Goal: Participate in discussion: Engage in conversation with other users on a specific topic

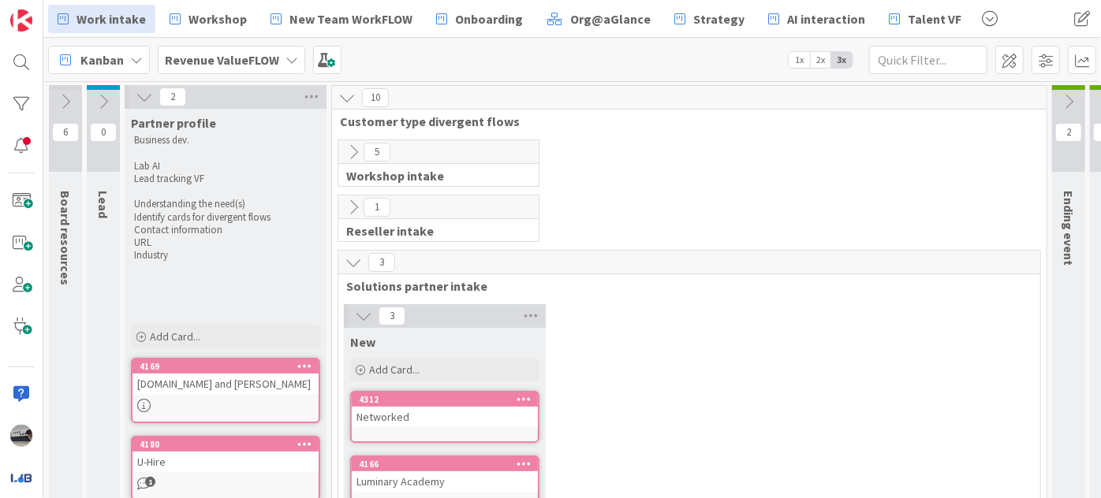
scroll to position [648, 0]
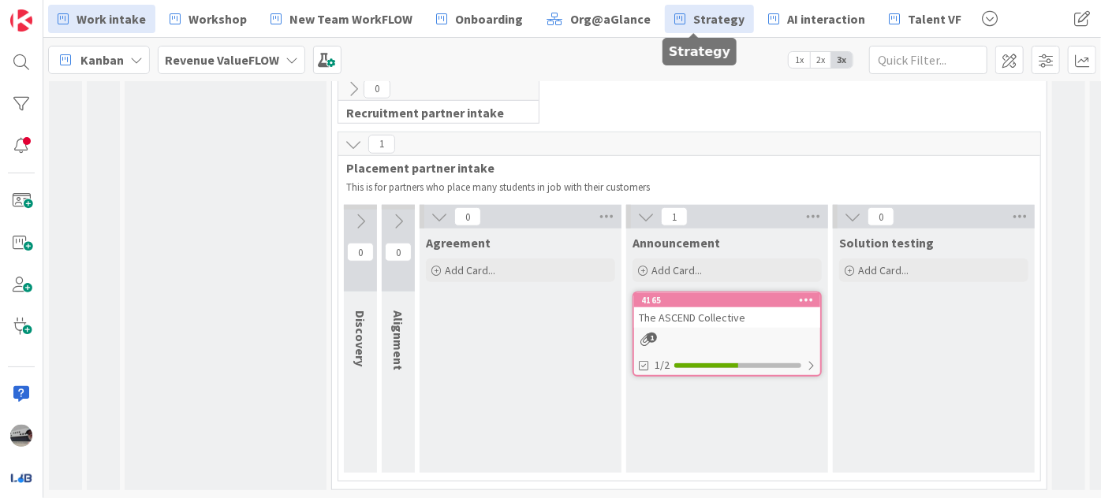
click at [707, 25] on span "Strategy" at bounding box center [718, 18] width 51 height 19
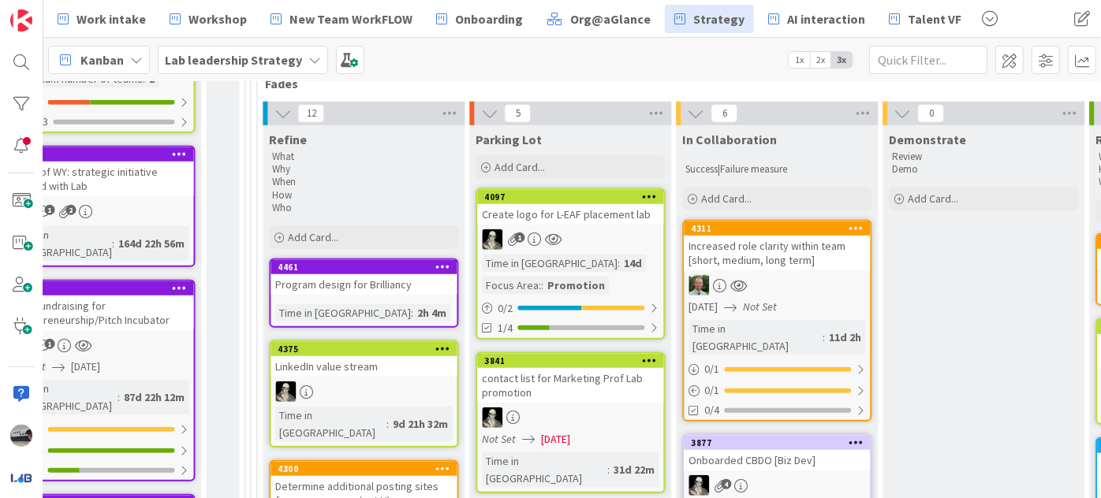
scroll to position [286, 1541]
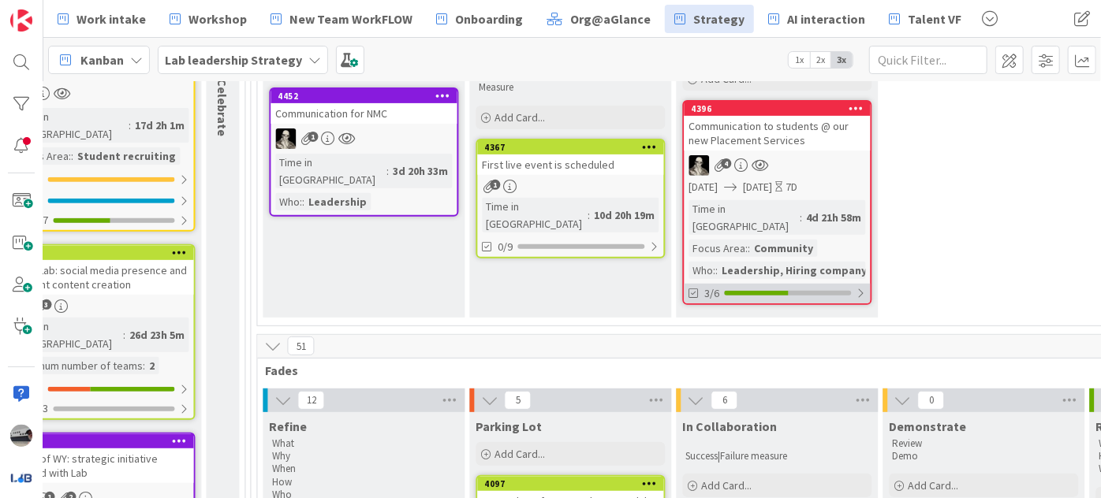
click at [856, 287] on div at bounding box center [860, 293] width 9 height 13
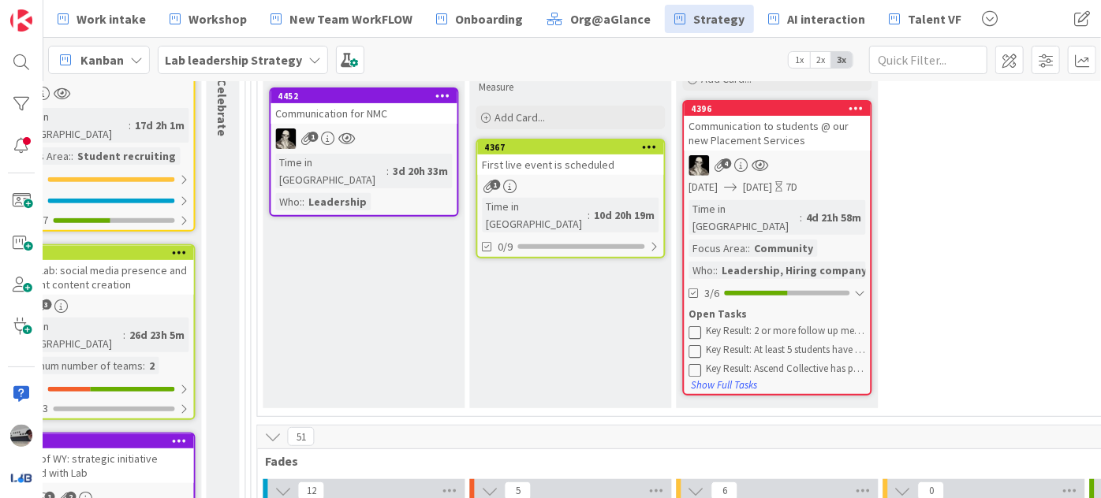
click at [776, 144] on div "Communication to students @ our new Placement Services" at bounding box center [777, 133] width 186 height 35
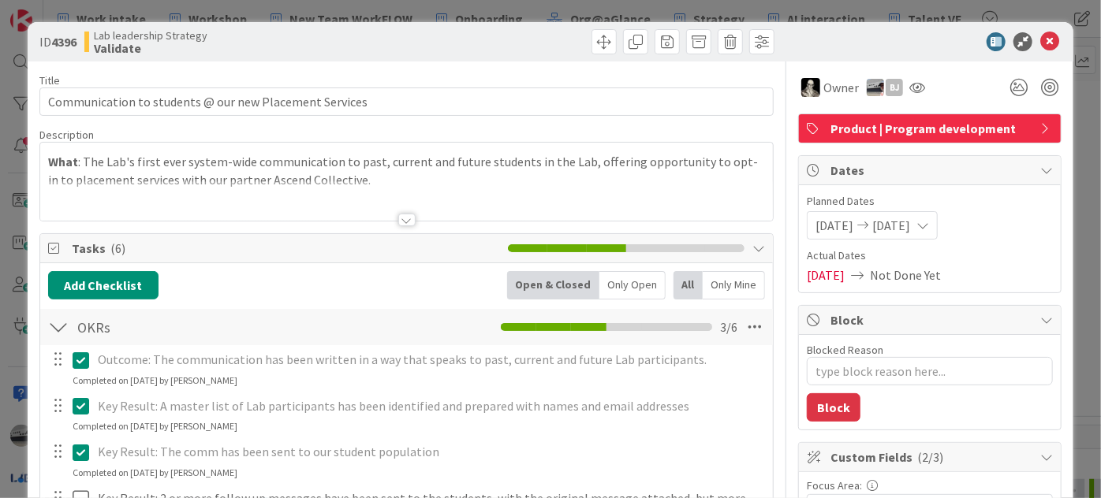
type textarea "x"
click at [1040, 37] on icon at bounding box center [1049, 41] width 19 height 19
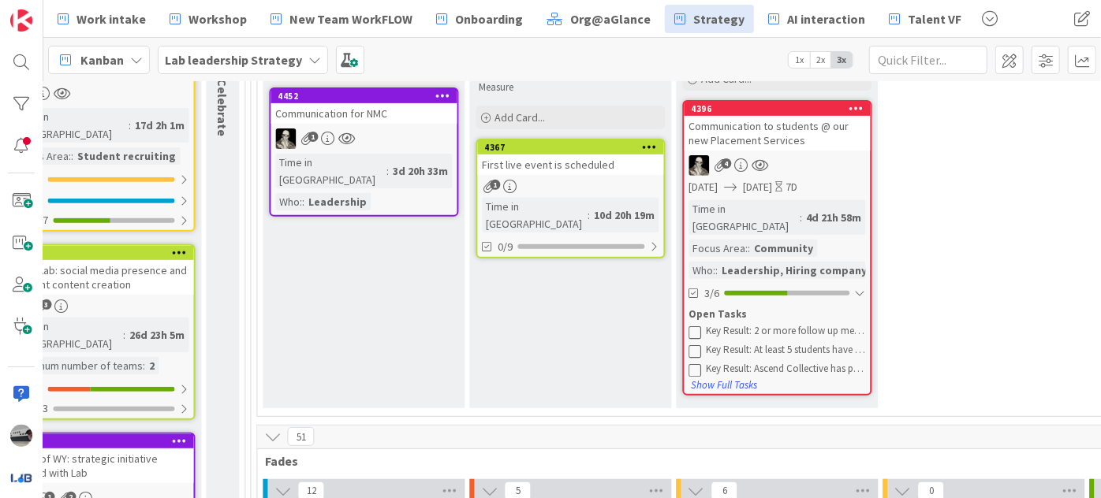
click at [233, 47] on div "Lab leadership Strategy" at bounding box center [243, 60] width 170 height 28
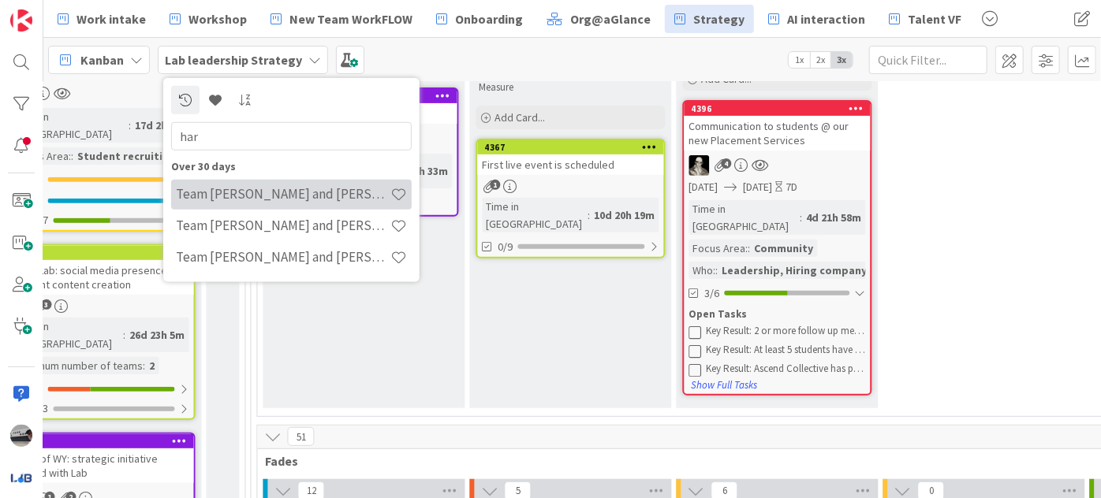
type input "har"
click at [300, 188] on h4 "Team [PERSON_NAME] and [PERSON_NAME]" at bounding box center [283, 194] width 214 height 16
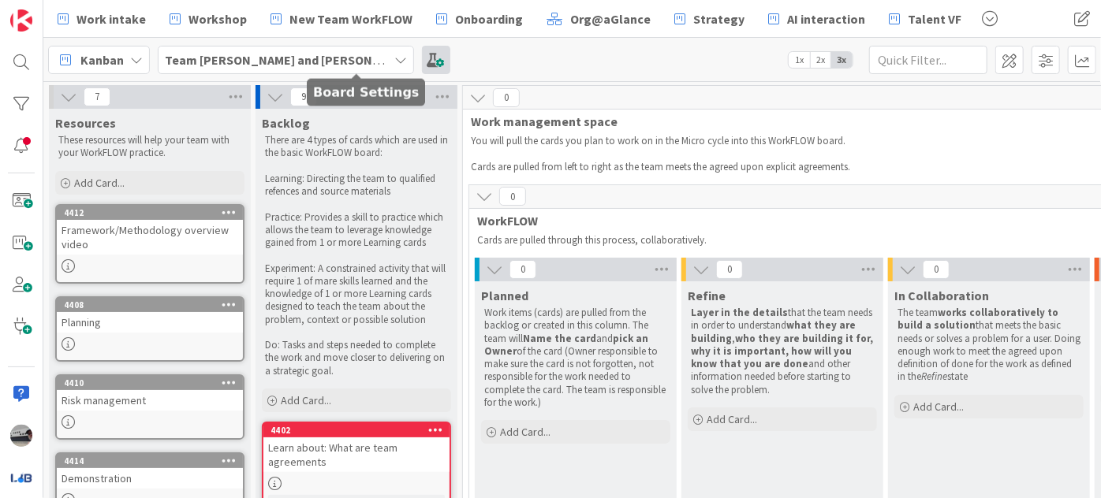
click at [422, 53] on span at bounding box center [436, 60] width 28 height 28
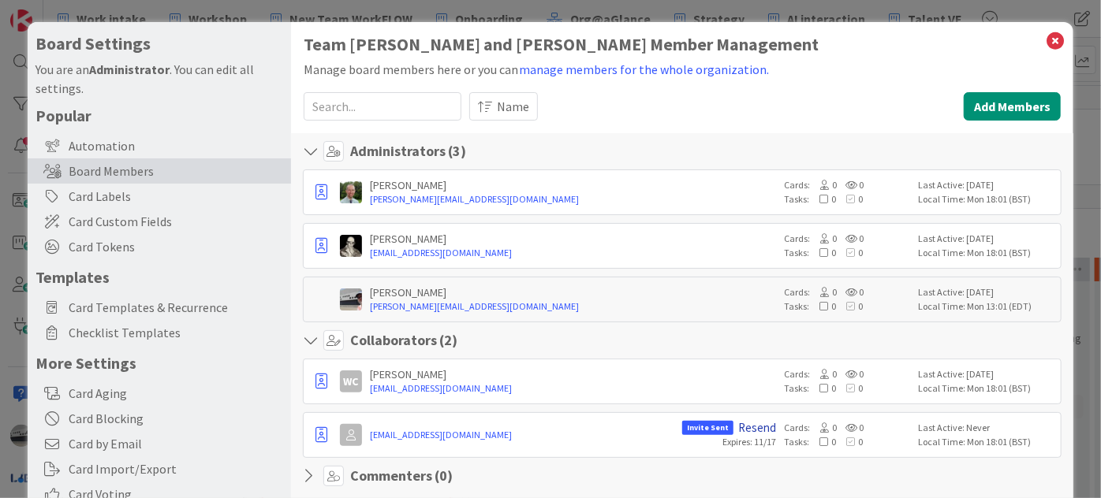
click at [754, 421] on link "Resend" at bounding box center [757, 428] width 38 height 14
click at [1045, 39] on icon at bounding box center [1055, 41] width 21 height 22
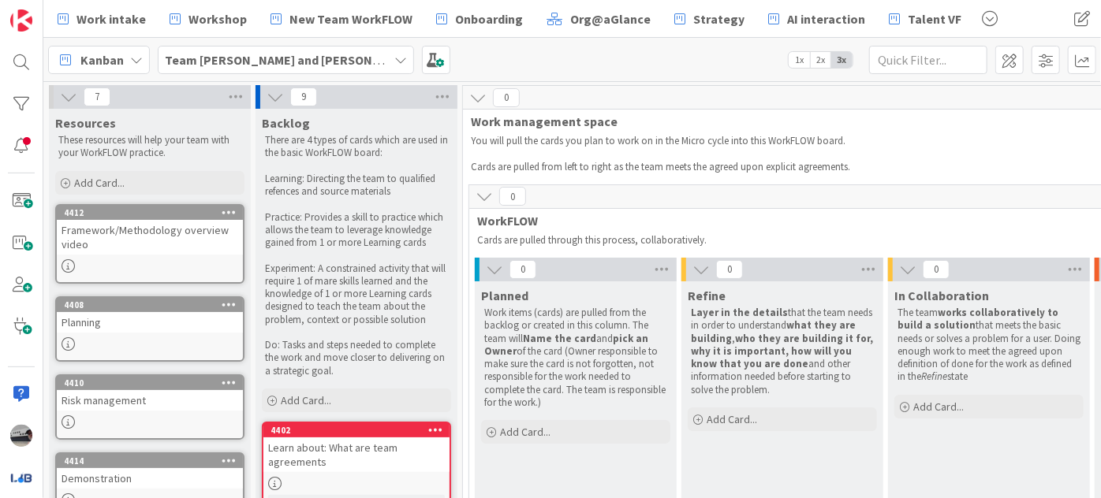
click at [487, 196] on icon at bounding box center [483, 196] width 17 height 17
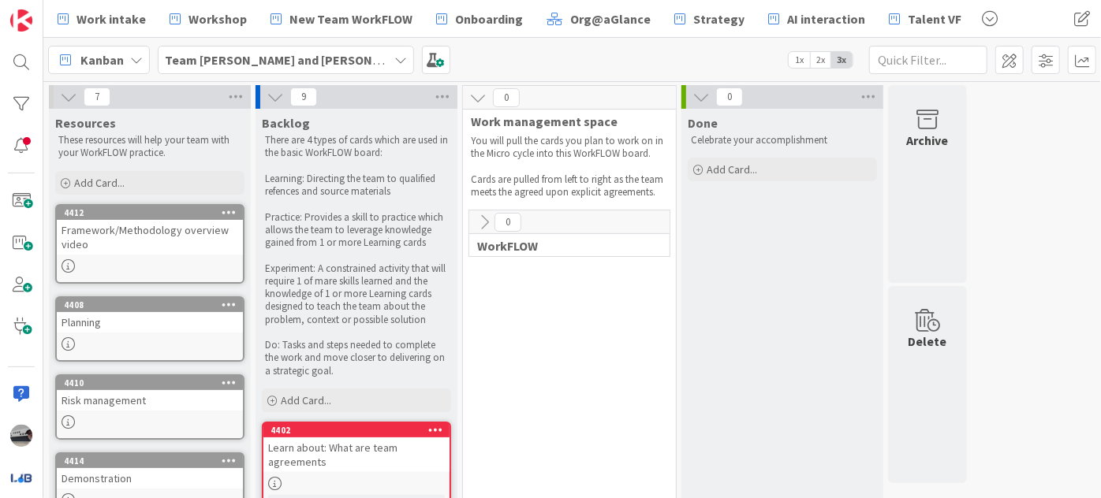
click at [274, 90] on icon at bounding box center [275, 96] width 17 height 17
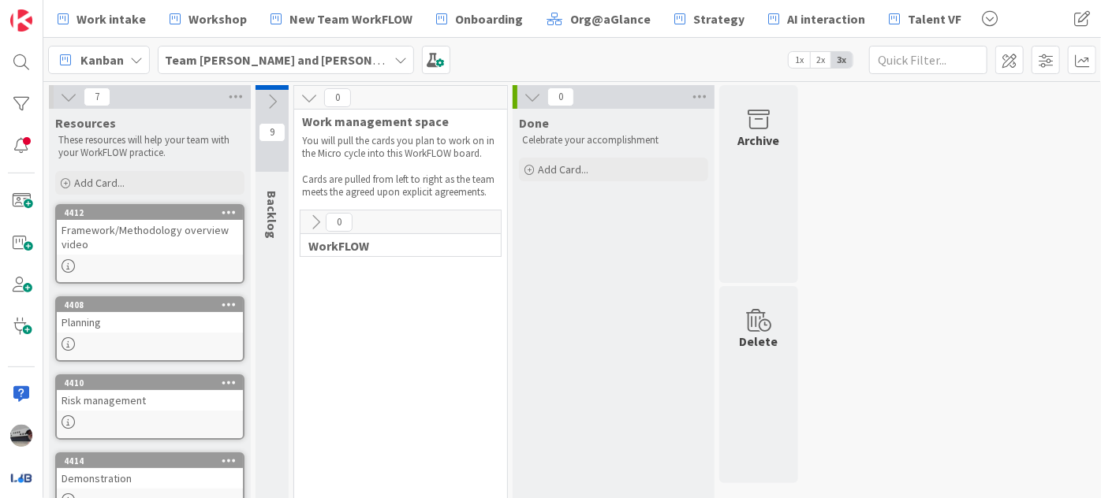
click at [529, 99] on icon at bounding box center [532, 96] width 17 height 17
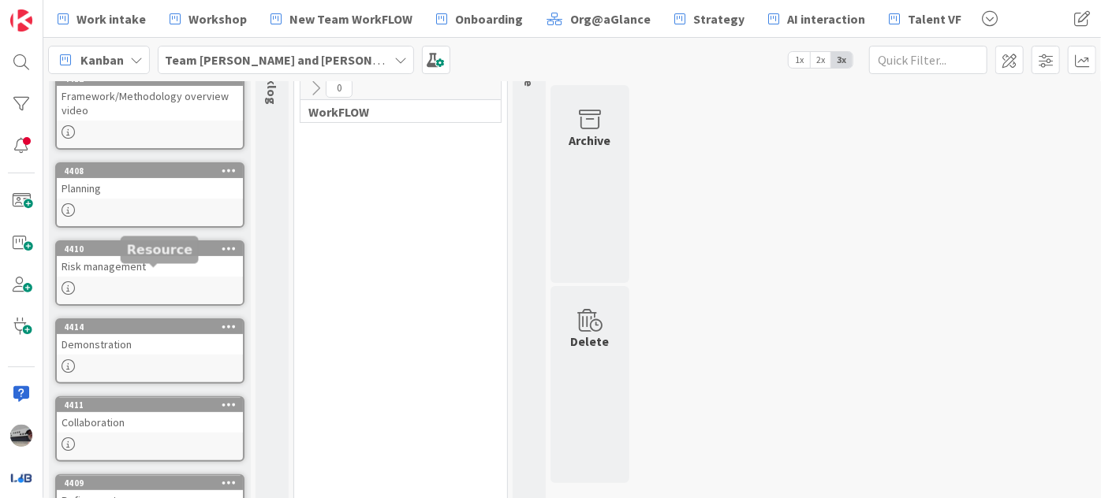
scroll to position [143, 0]
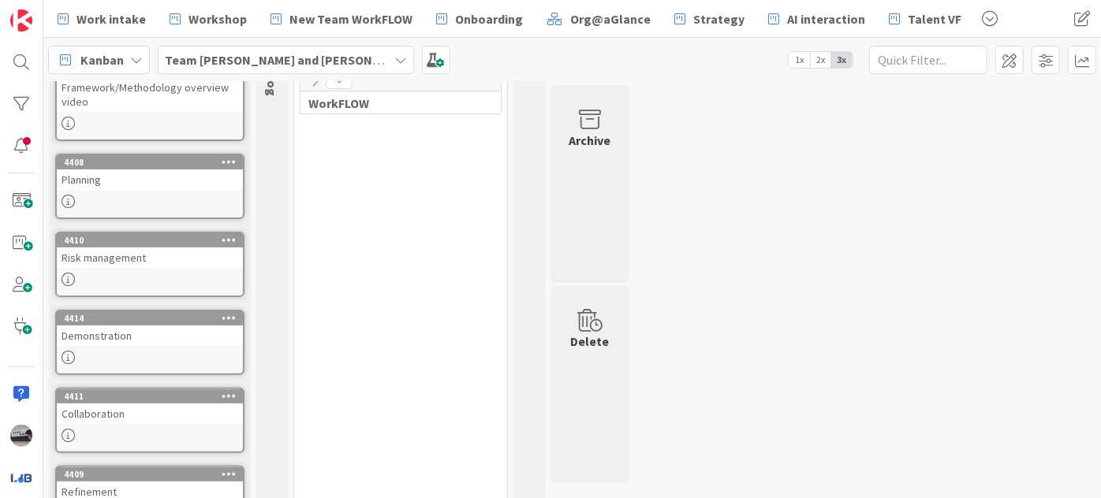
click at [113, 186] on div "Planning" at bounding box center [150, 180] width 186 height 21
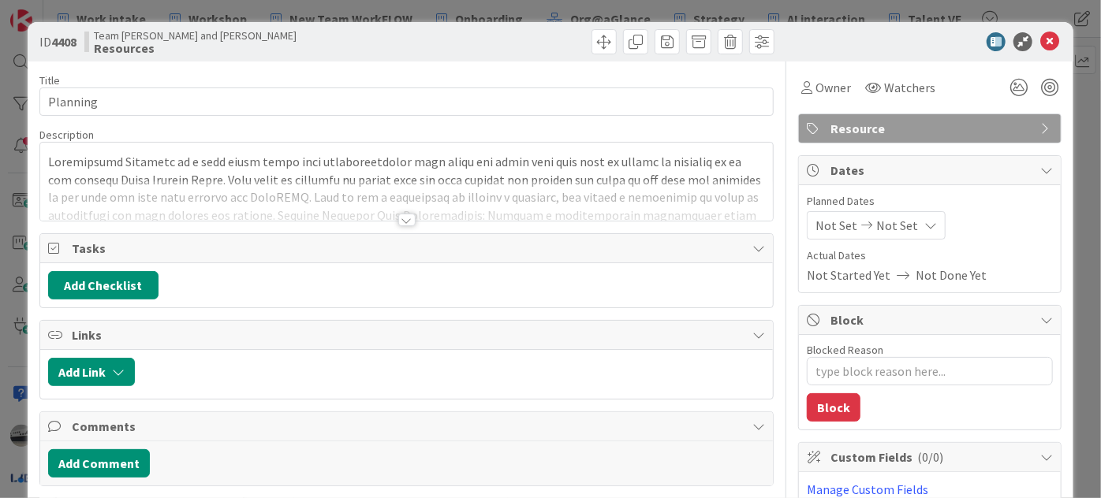
click at [408, 218] on div at bounding box center [406, 220] width 17 height 13
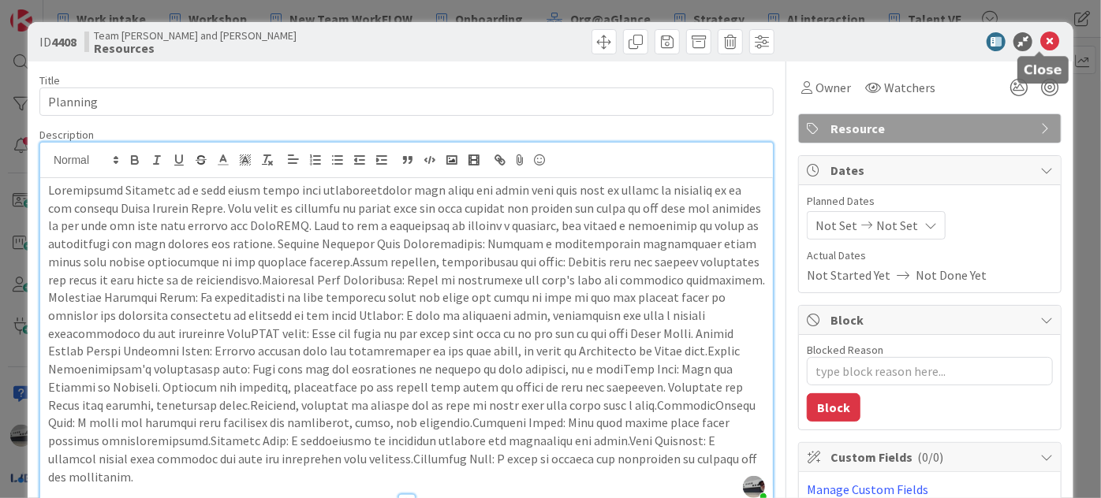
click at [1044, 43] on icon at bounding box center [1049, 41] width 19 height 19
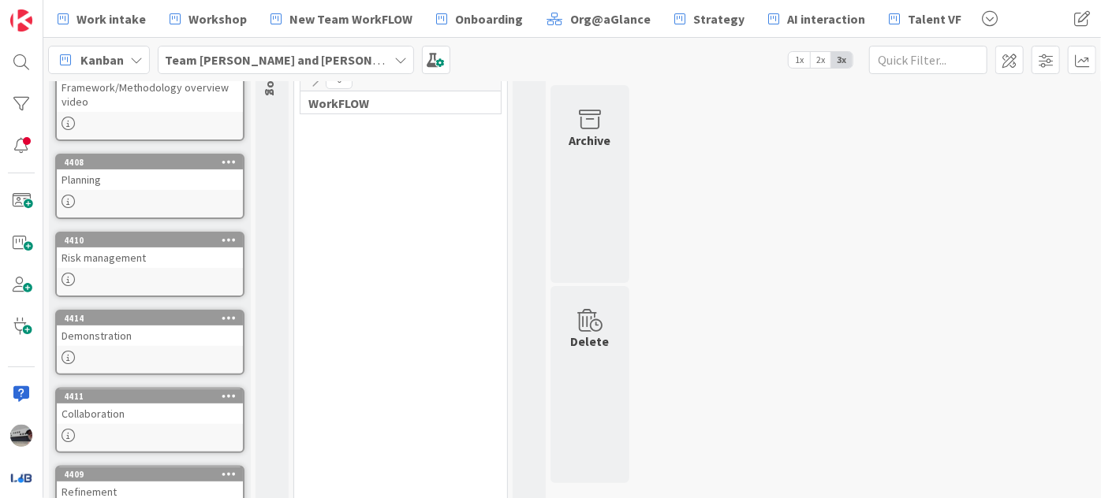
click at [117, 419] on link "4411 Collaboration" at bounding box center [149, 420] width 189 height 65
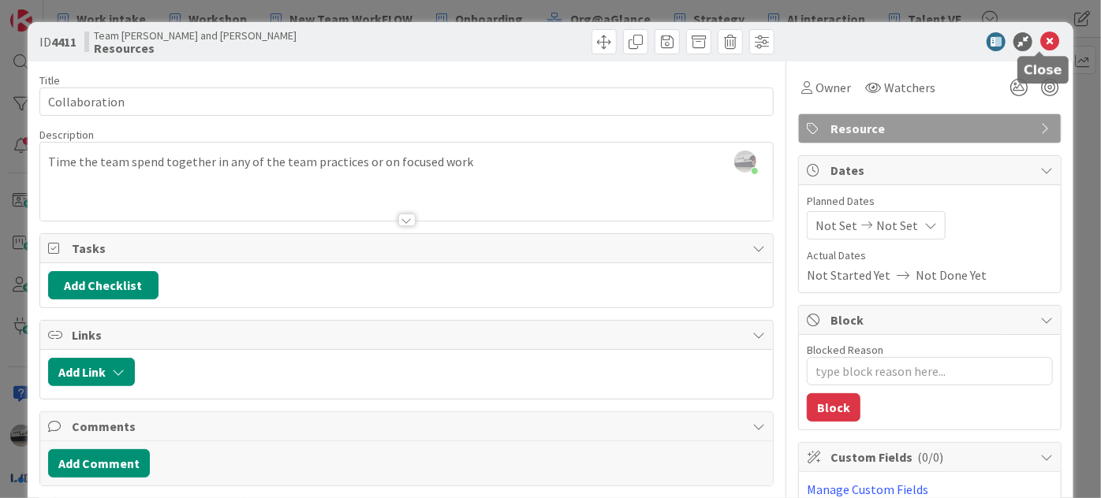
click at [1042, 35] on icon at bounding box center [1049, 41] width 19 height 19
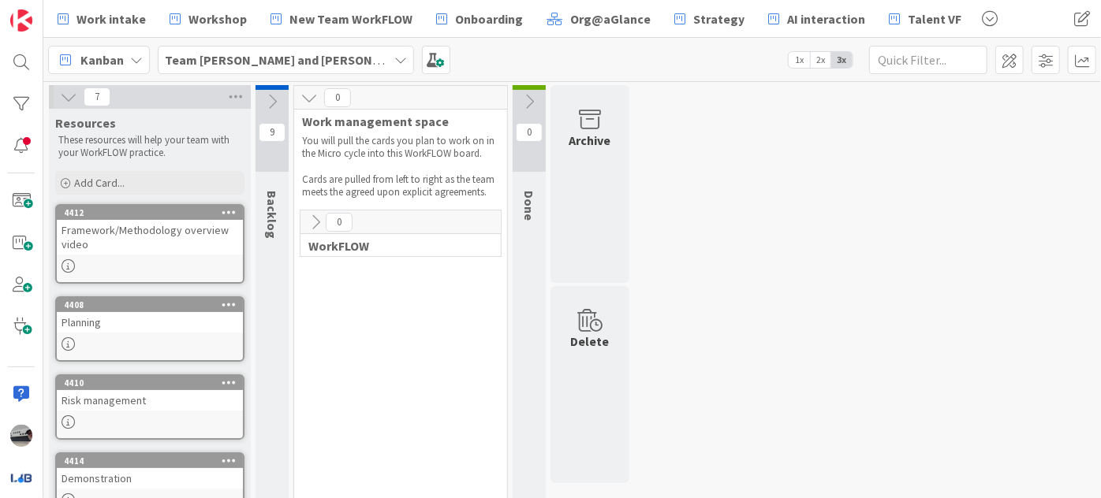
click at [165, 227] on div "Framework/Methodology overview video" at bounding box center [150, 237] width 186 height 35
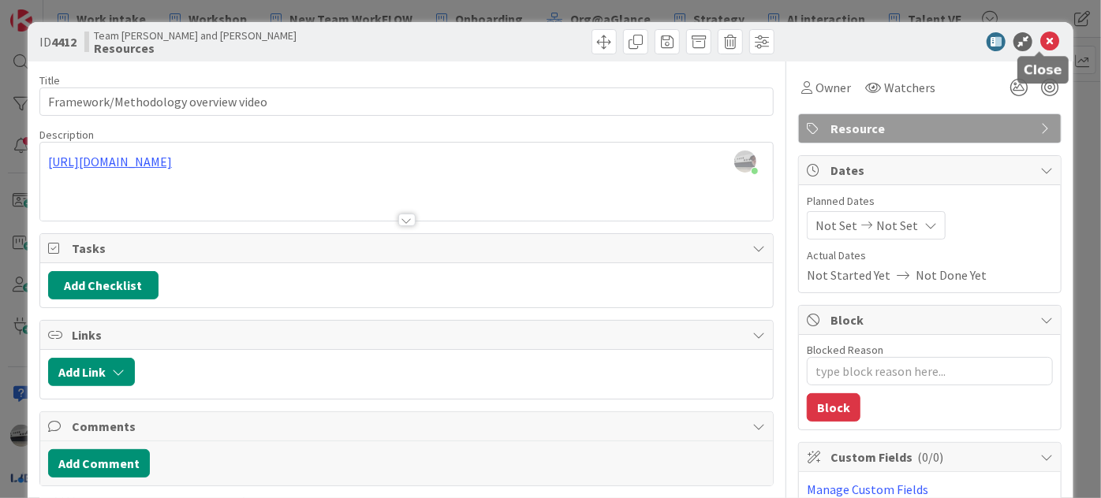
click at [1040, 37] on icon at bounding box center [1049, 41] width 19 height 19
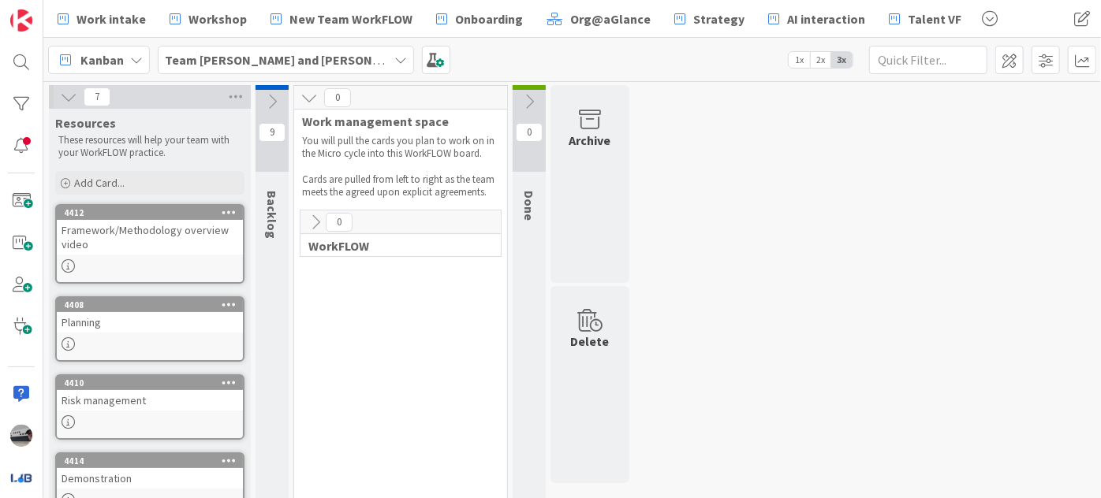
click at [65, 92] on icon at bounding box center [68, 96] width 17 height 17
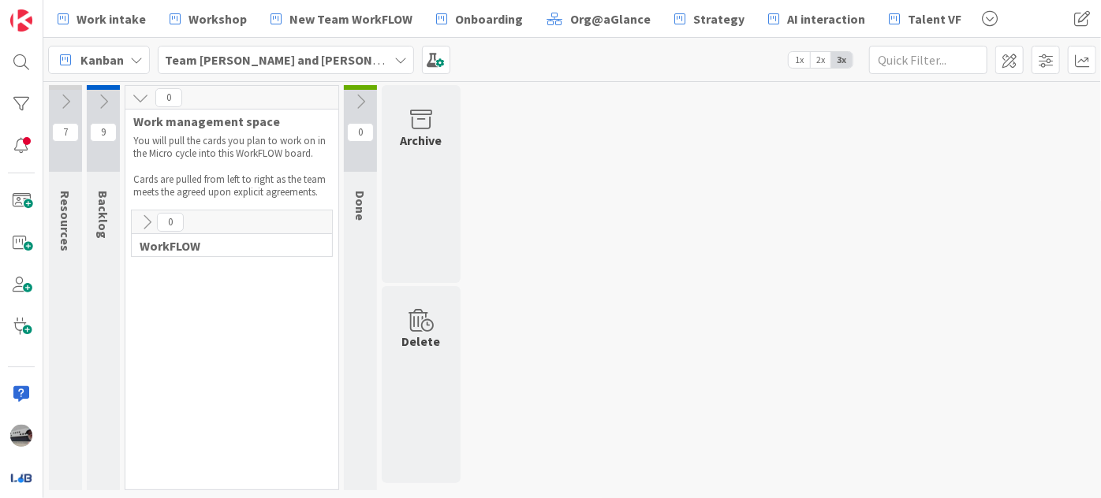
click at [99, 95] on icon at bounding box center [103, 101] width 17 height 17
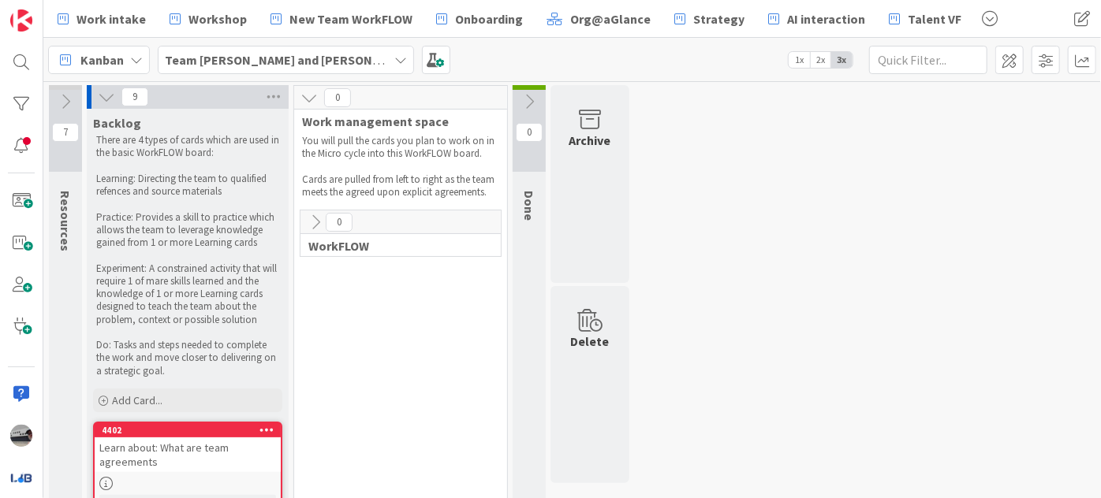
click at [311, 226] on icon at bounding box center [315, 222] width 17 height 17
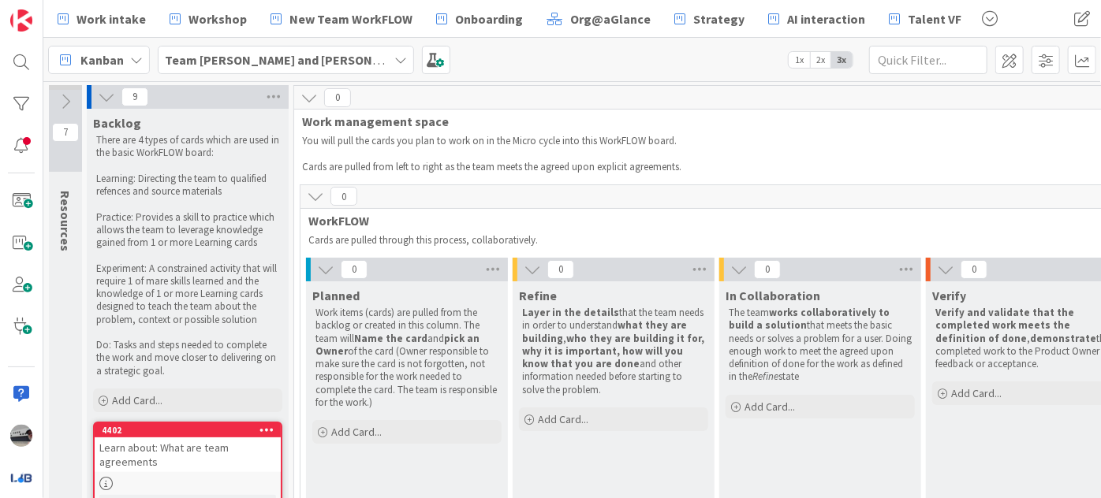
click at [309, 92] on icon at bounding box center [308, 97] width 17 height 17
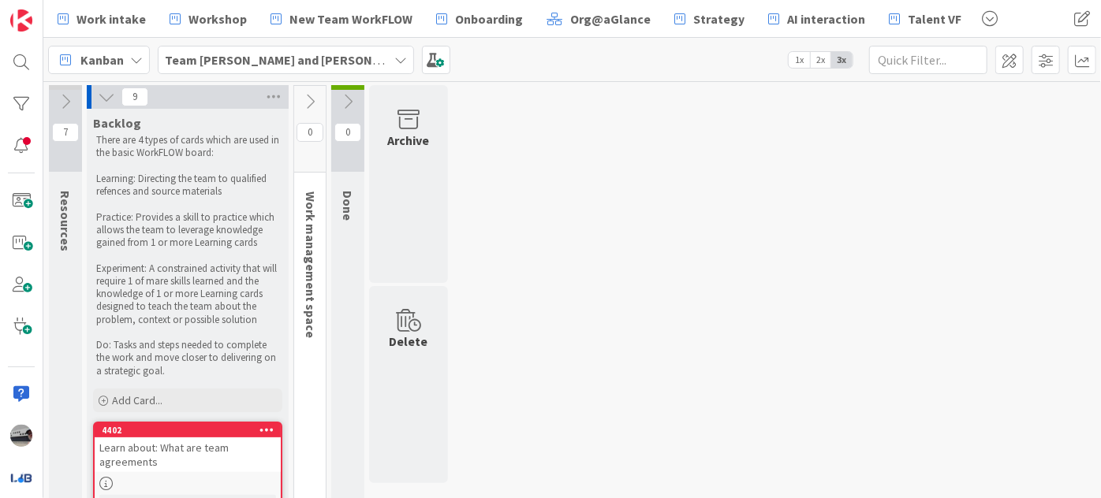
click at [302, 95] on icon at bounding box center [309, 101] width 17 height 17
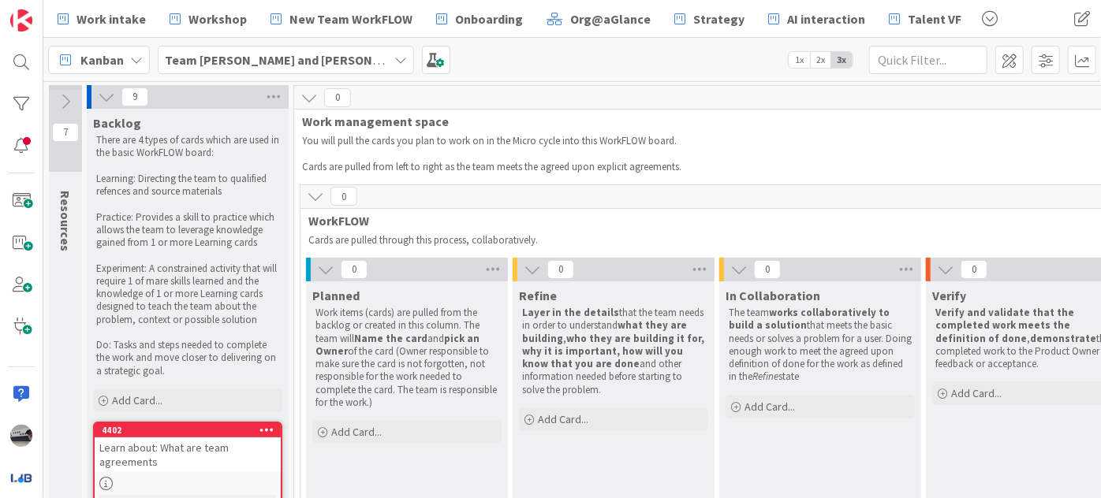
click at [308, 102] on icon at bounding box center [308, 97] width 17 height 17
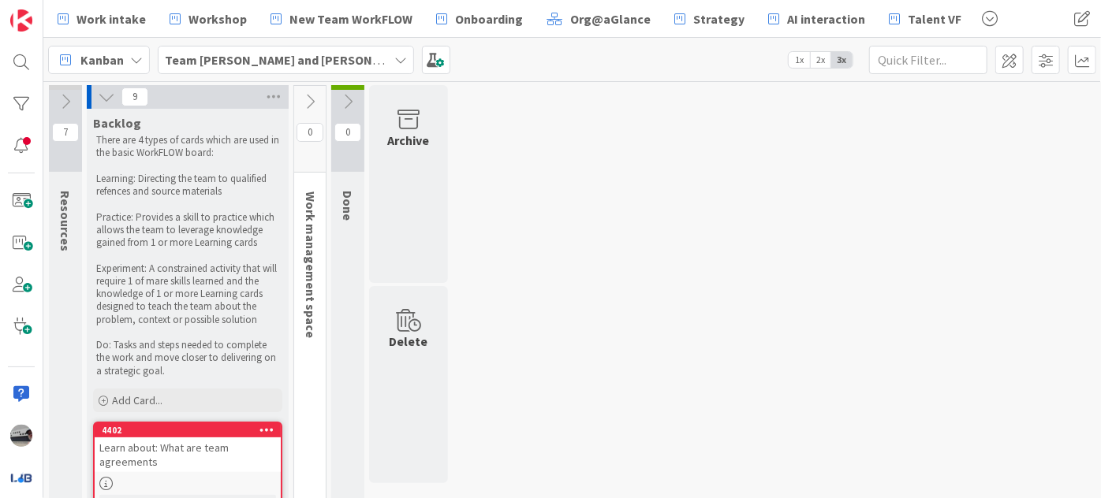
click at [353, 95] on icon at bounding box center [347, 101] width 17 height 17
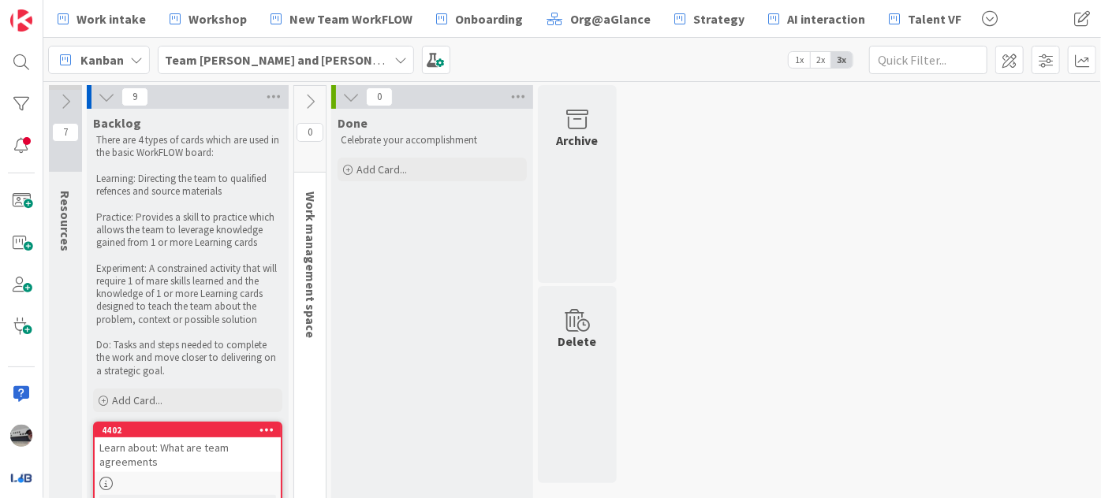
click at [351, 96] on icon at bounding box center [350, 96] width 17 height 17
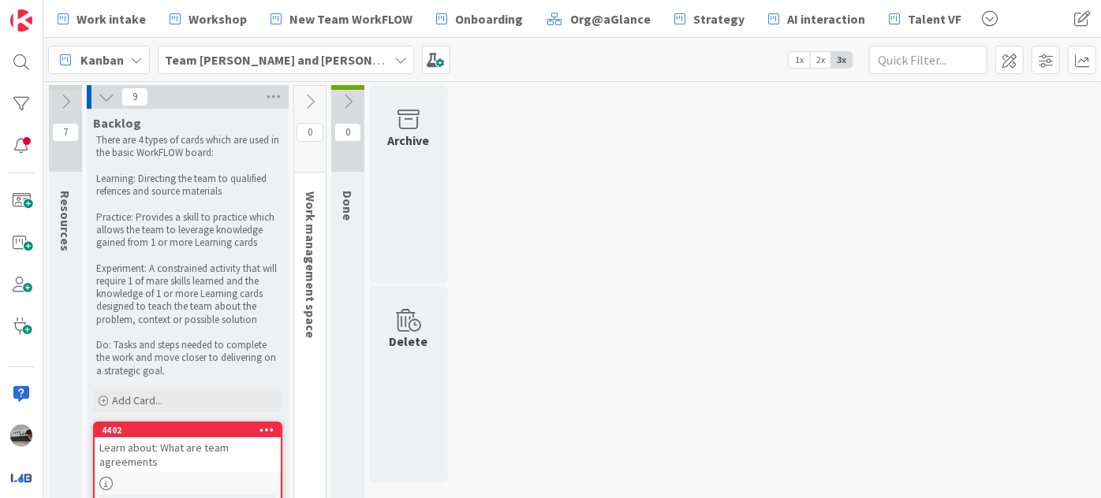
click at [311, 98] on icon at bounding box center [309, 101] width 17 height 17
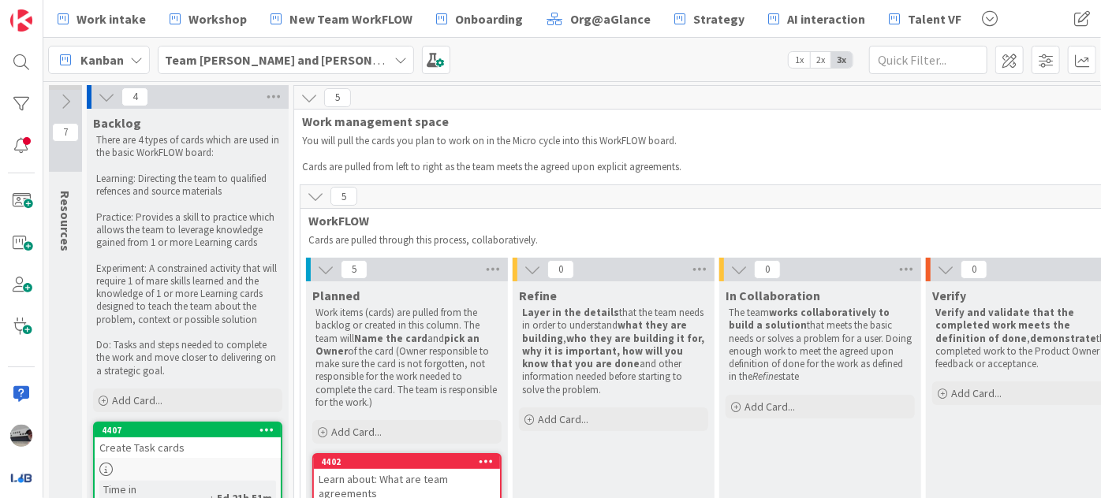
click at [107, 103] on icon at bounding box center [106, 96] width 17 height 17
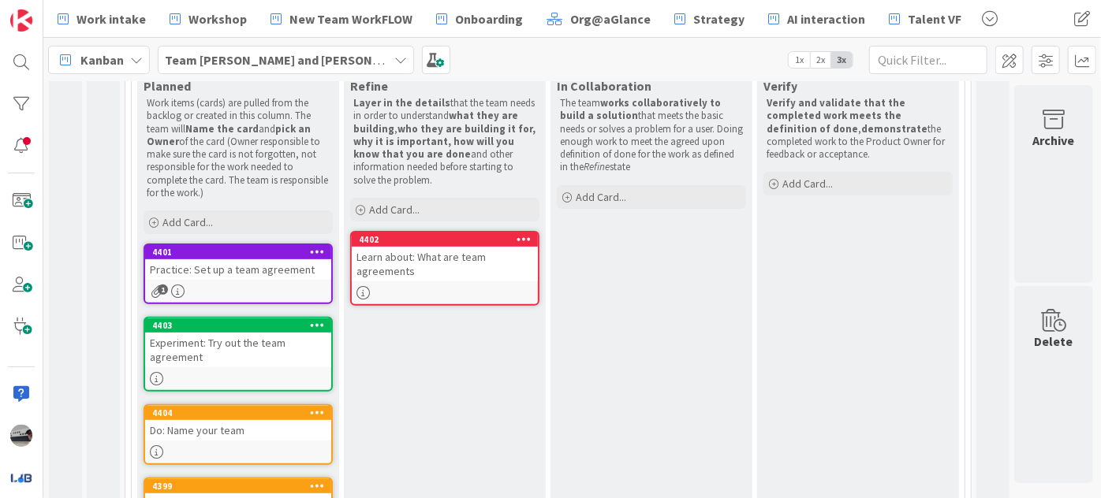
scroll to position [248, 0]
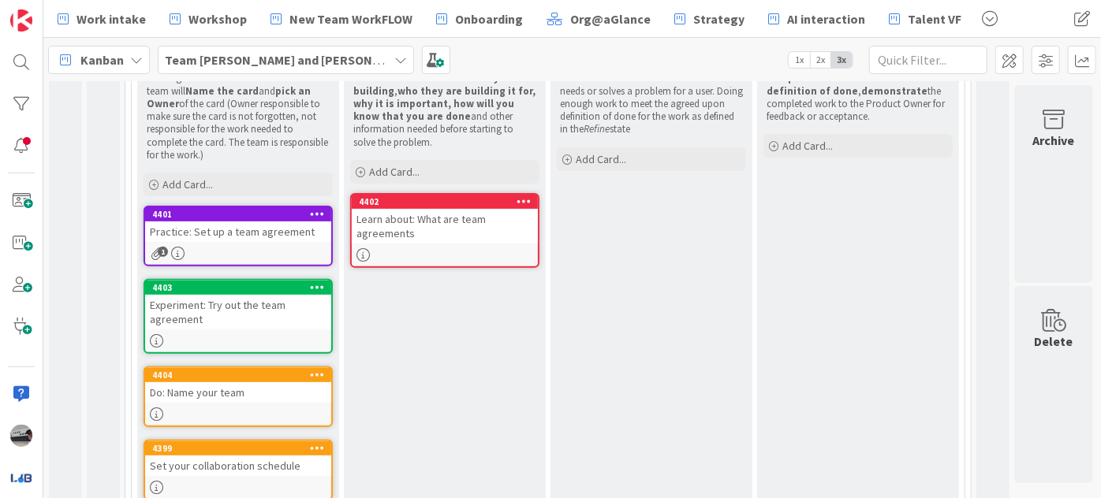
drag, startPoint x: 418, startPoint y: 296, endPoint x: 419, endPoint y: 248, distance: 47.3
click at [412, 260] on div "Refine Layer in the details that the team needs in order to understand what the…" at bounding box center [445, 273] width 202 height 479
click at [451, 222] on div "Learn about: What are team agreements" at bounding box center [445, 226] width 186 height 35
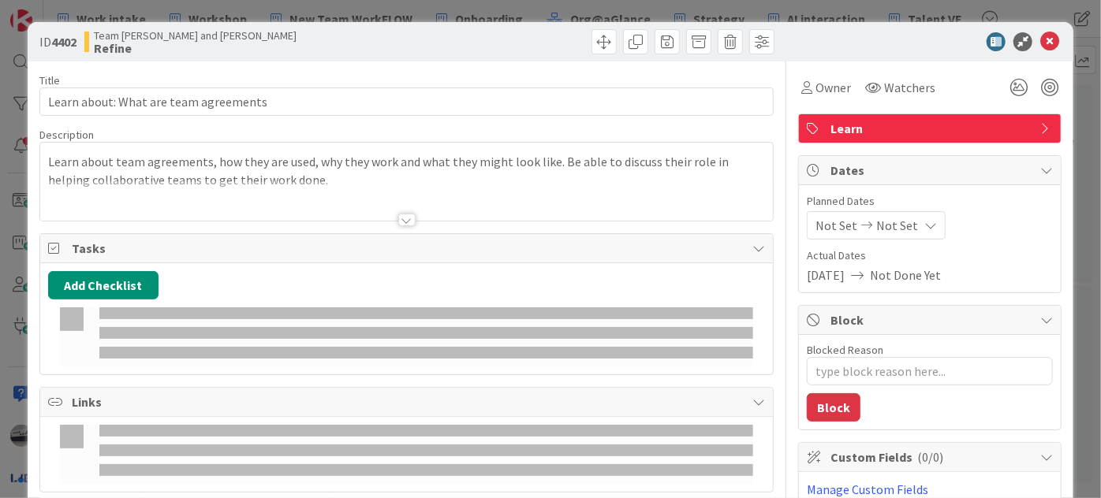
type textarea "x"
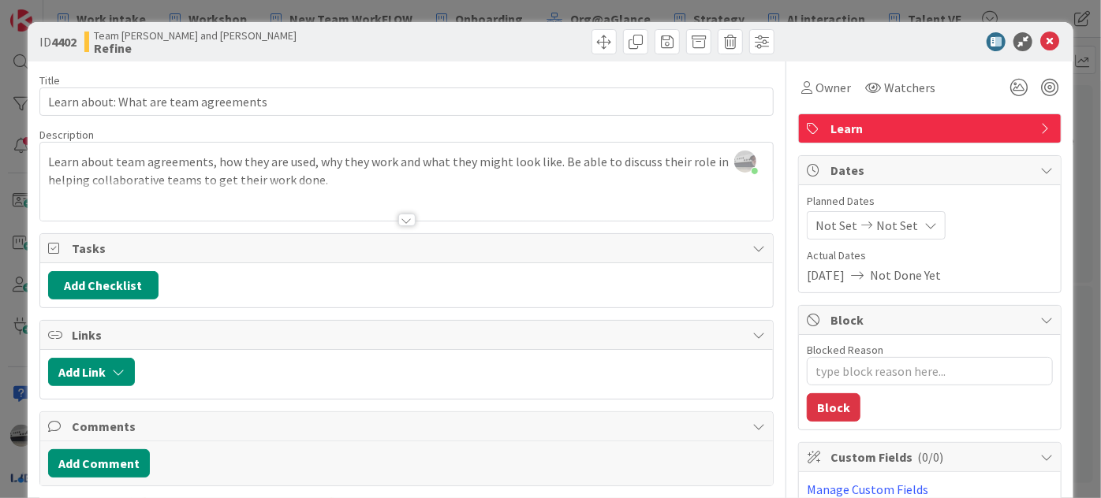
click at [333, 185] on div at bounding box center [406, 201] width 732 height 40
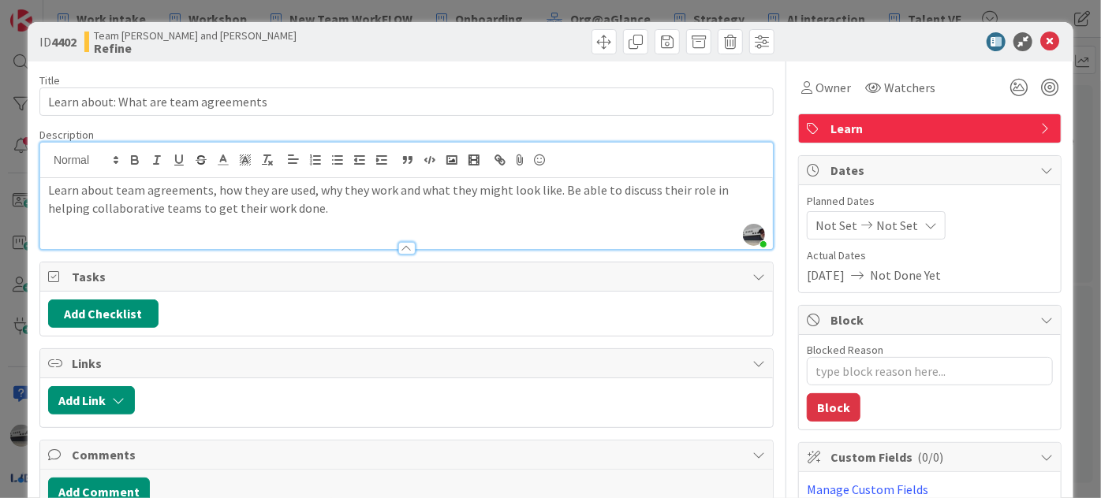
click at [295, 211] on p "Learn about team agreements, how they are used, why they work and what they mig…" at bounding box center [406, 198] width 717 height 35
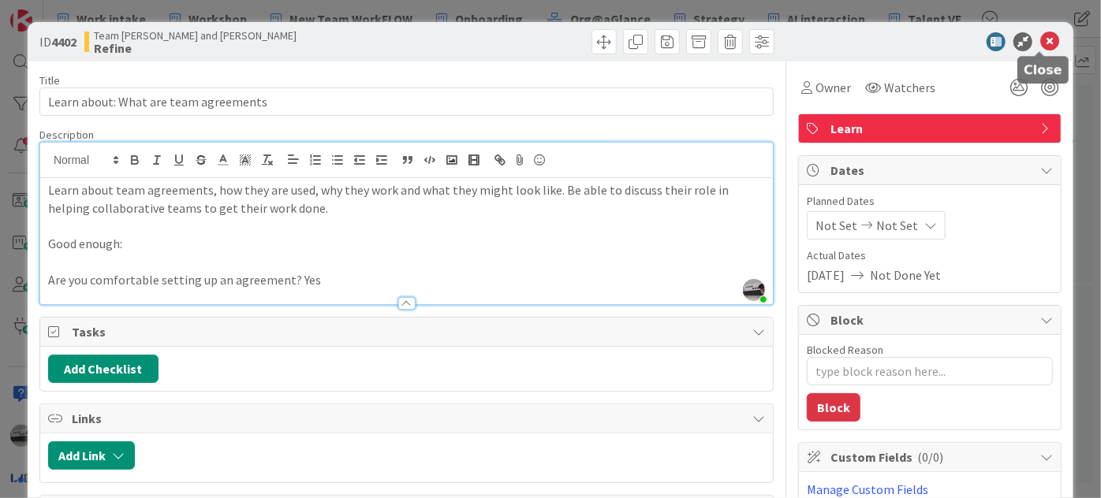
click at [1040, 35] on icon at bounding box center [1049, 41] width 19 height 19
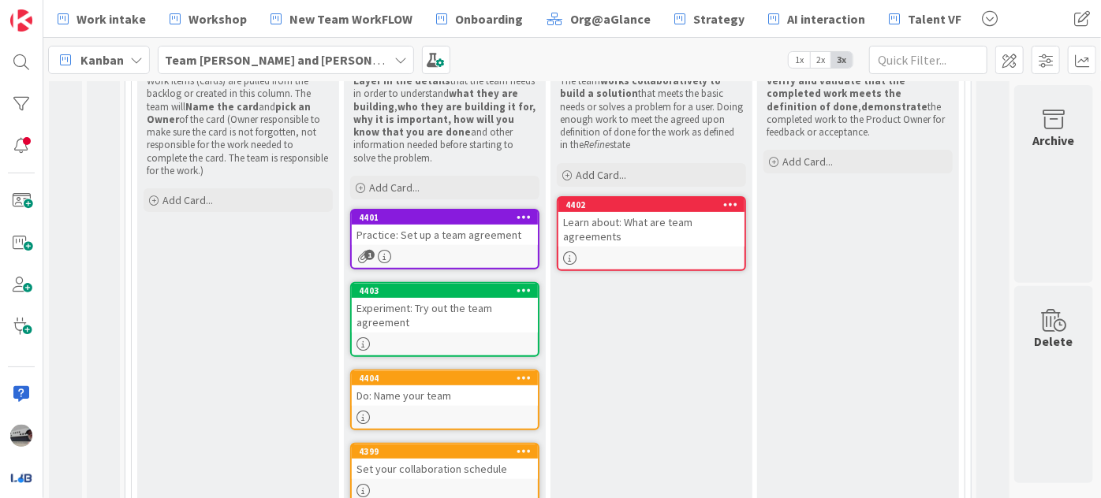
scroll to position [207, 0]
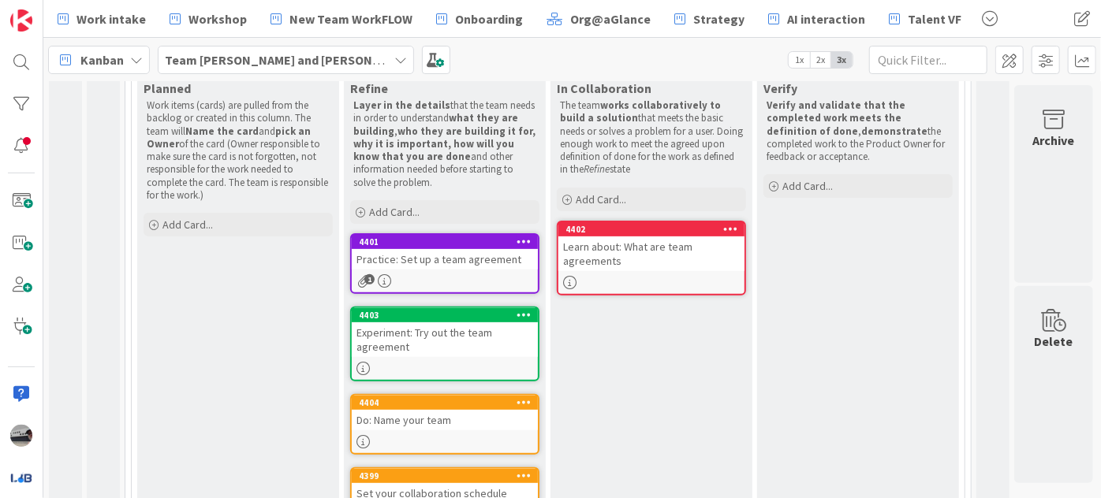
click at [469, 258] on div "Practice: Set up a team agreement" at bounding box center [445, 259] width 186 height 21
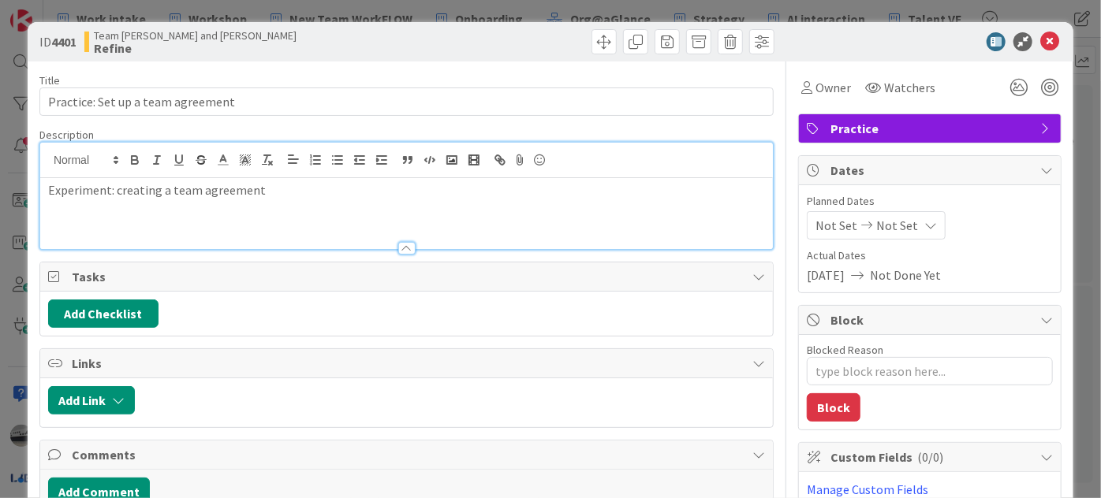
click at [319, 170] on div "Experiment: creating a team agreement" at bounding box center [406, 196] width 732 height 106
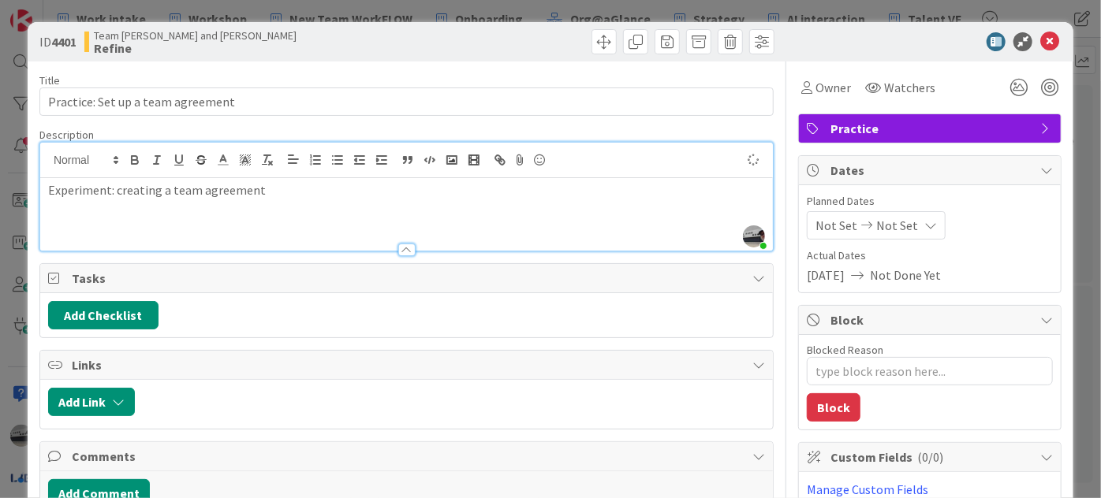
type textarea "x"
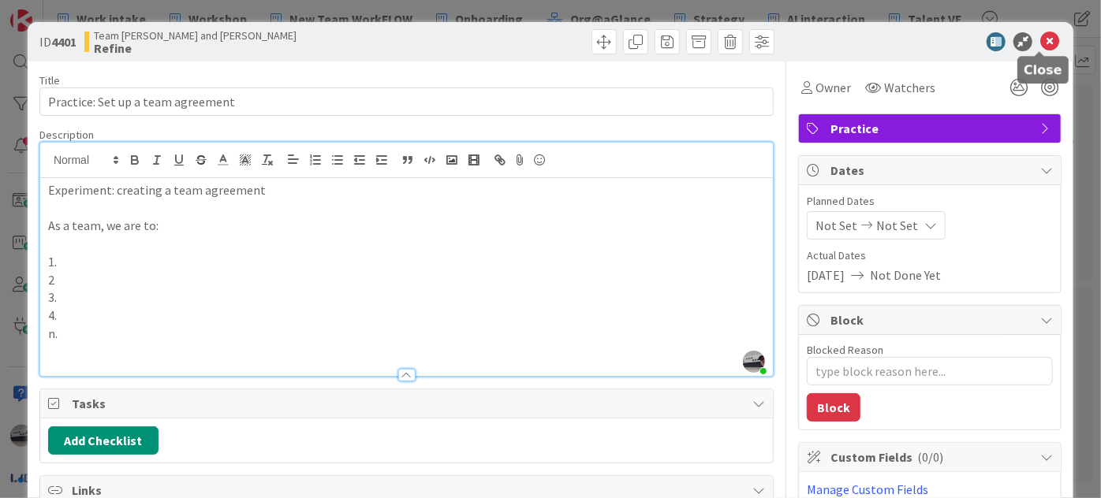
click at [1040, 41] on icon at bounding box center [1049, 41] width 19 height 19
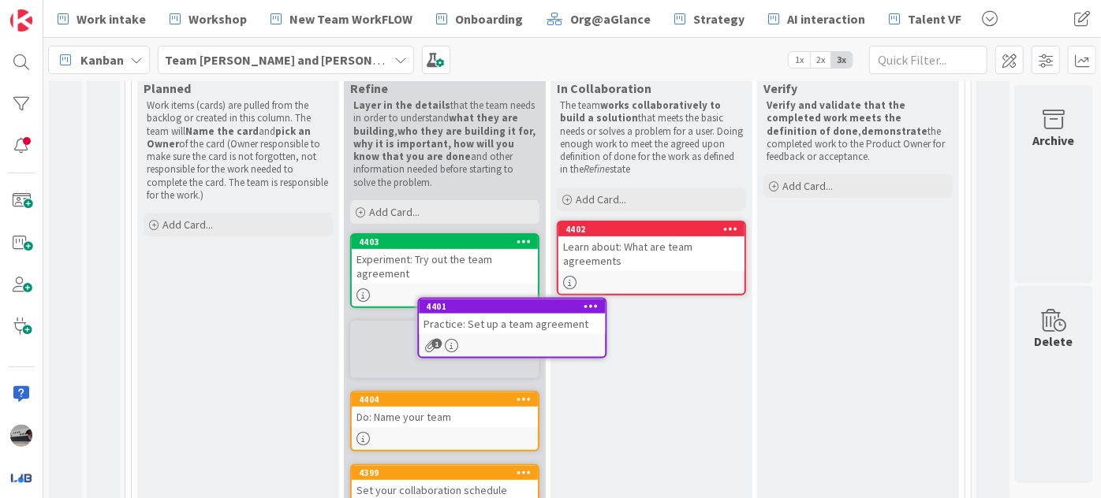
scroll to position [208, 0]
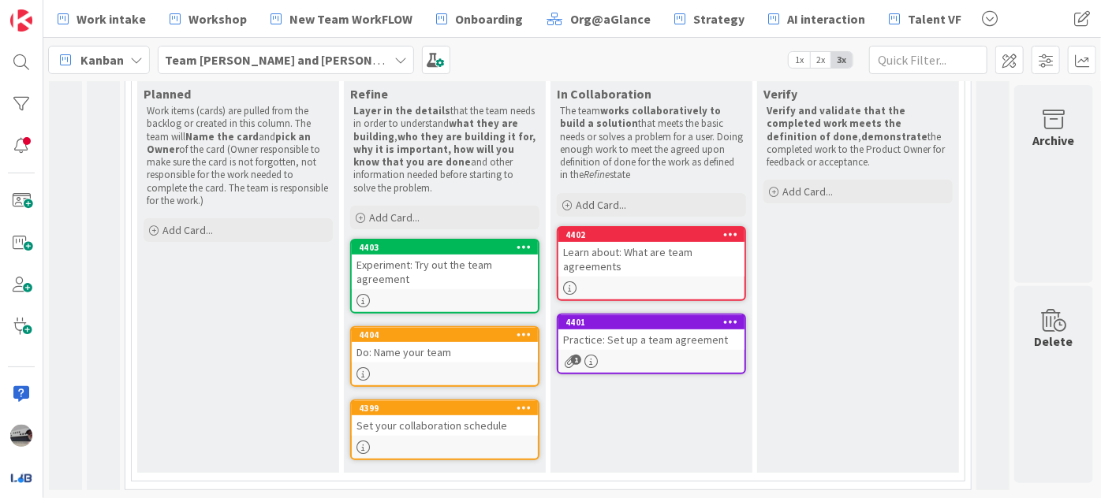
click at [413, 270] on div "Experiment: Try out the team agreement" at bounding box center [445, 272] width 186 height 35
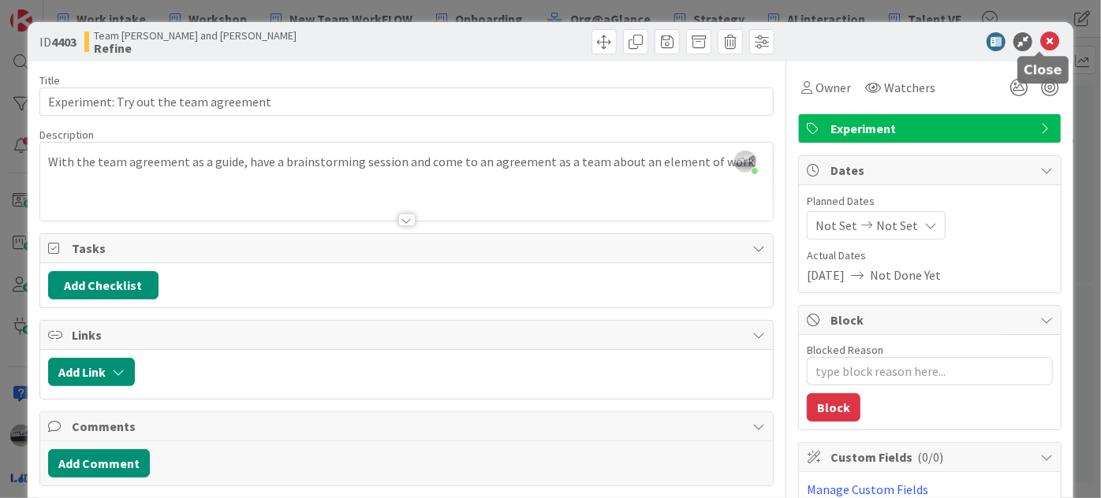
click at [1040, 42] on icon at bounding box center [1049, 41] width 19 height 19
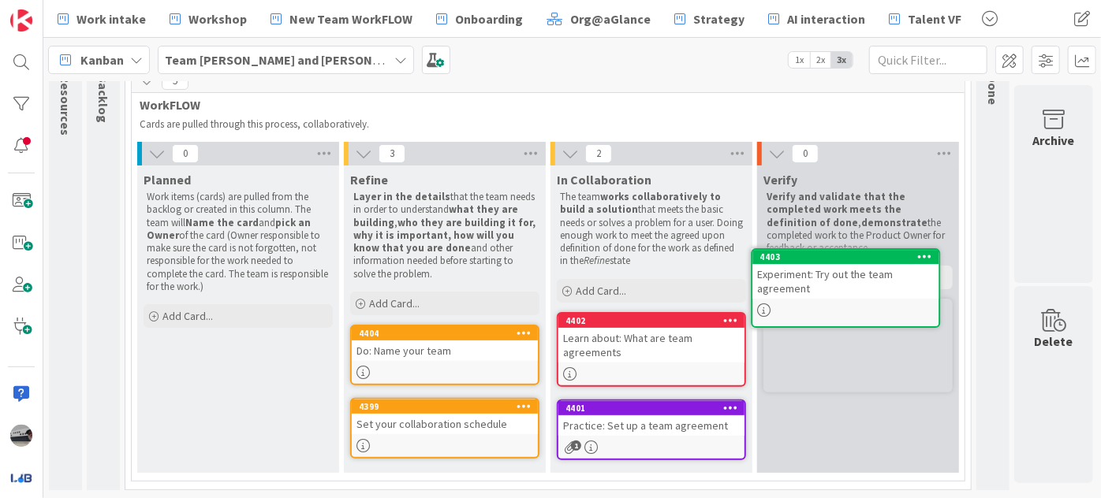
scroll to position [124, 6]
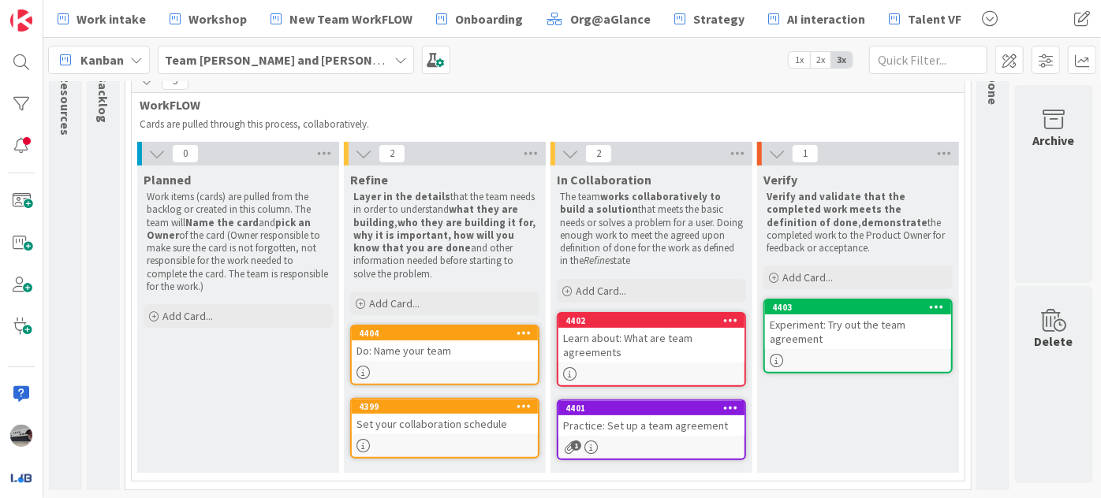
click at [427, 352] on link "4404 Do: Name your team" at bounding box center [444, 355] width 189 height 61
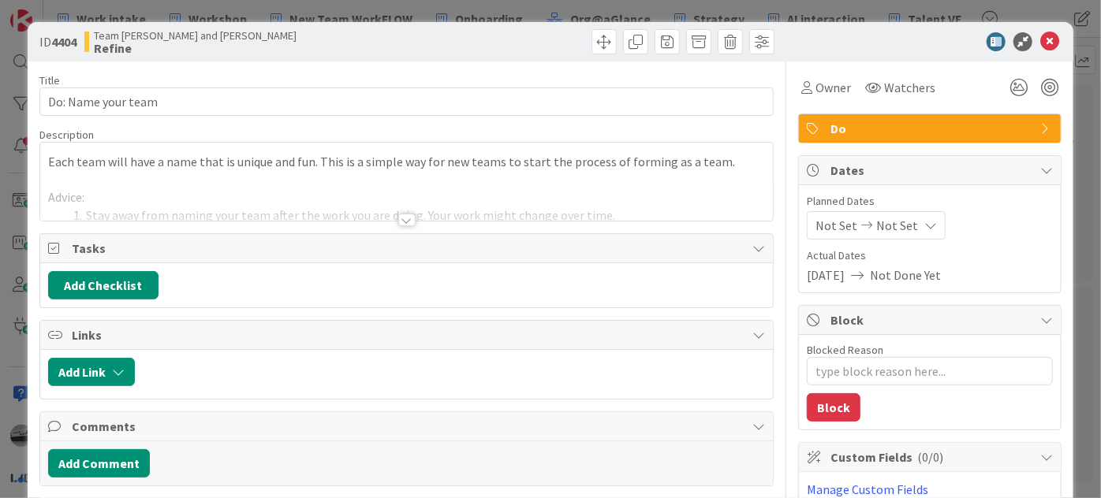
click at [398, 221] on div at bounding box center [406, 220] width 17 height 13
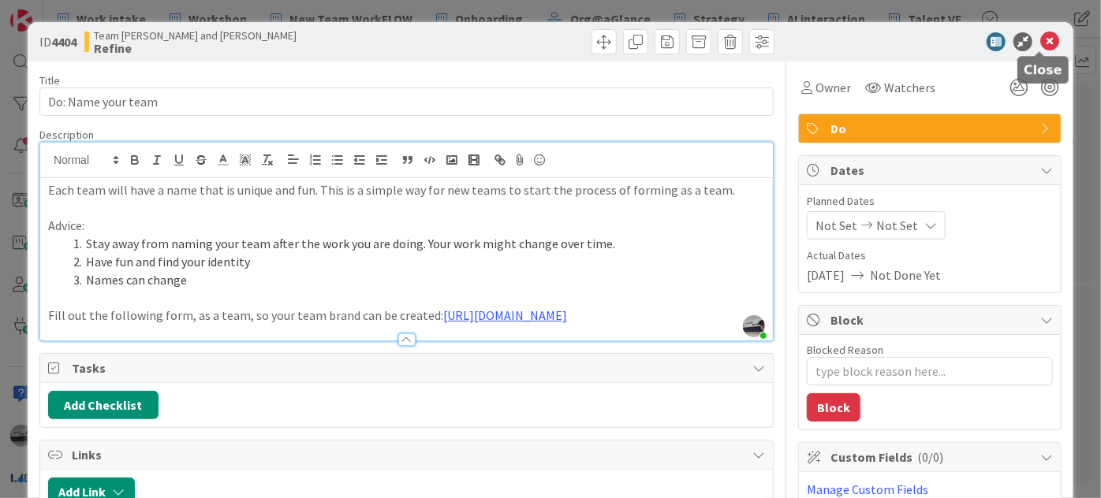
click at [1043, 36] on icon at bounding box center [1049, 41] width 19 height 19
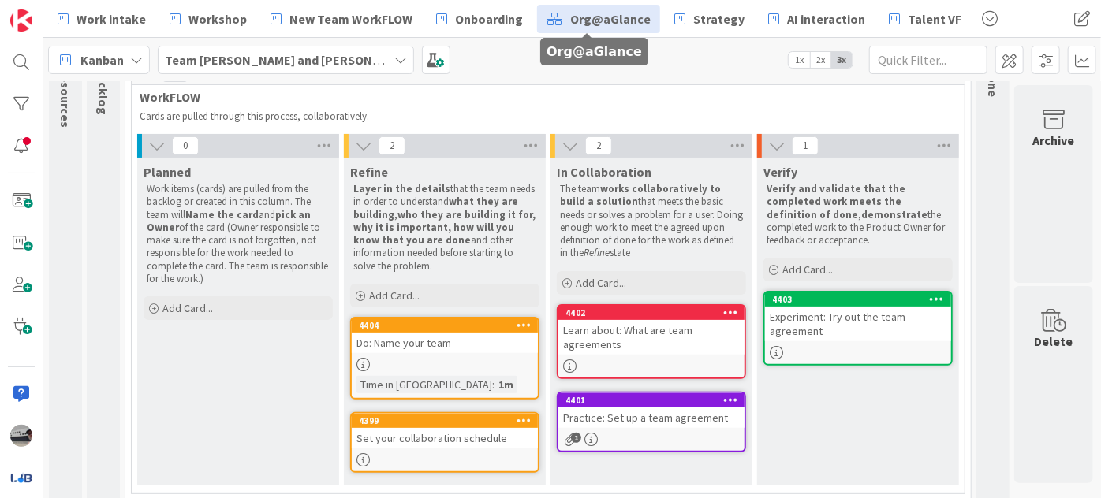
click at [621, 17] on span "Org@aGlance" at bounding box center [610, 18] width 80 height 19
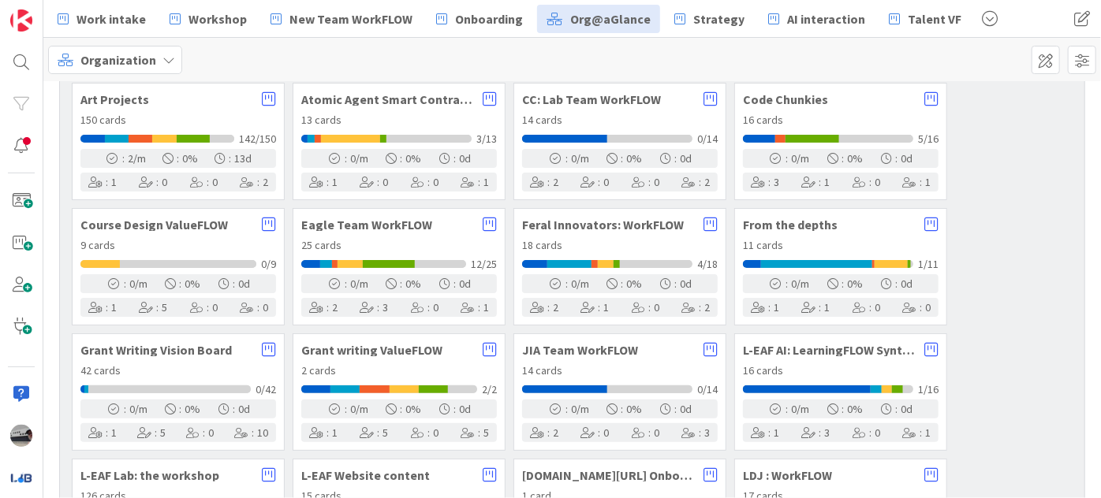
scroll to position [214, 0]
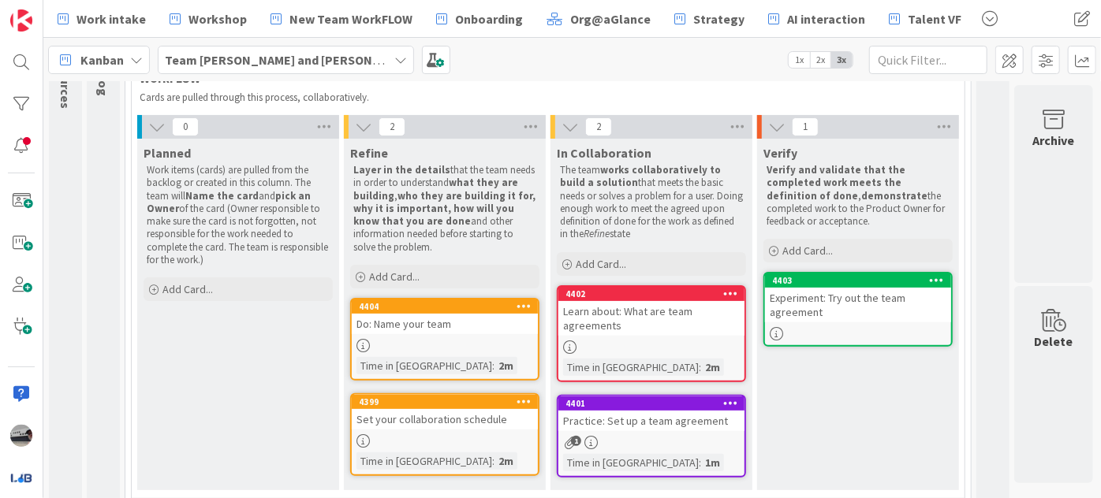
scroll to position [143, 0]
click at [434, 326] on div "Do: Name your team" at bounding box center [445, 324] width 186 height 21
click at [434, 326] on body "Work intake Workshop New Team WorkFLOW Onboarding Org@aGlance Strategy AI inter…" at bounding box center [550, 249] width 1101 height 498
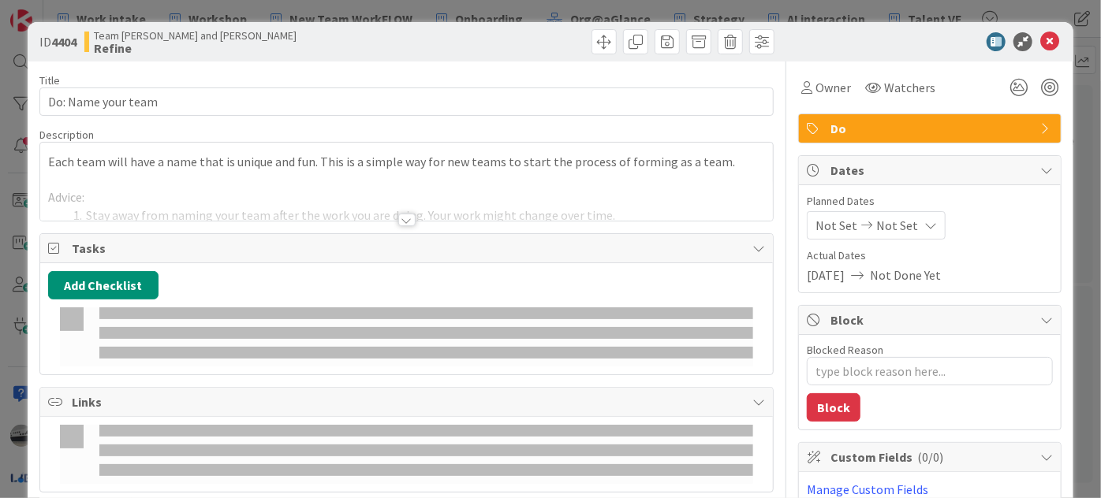
type textarea "x"
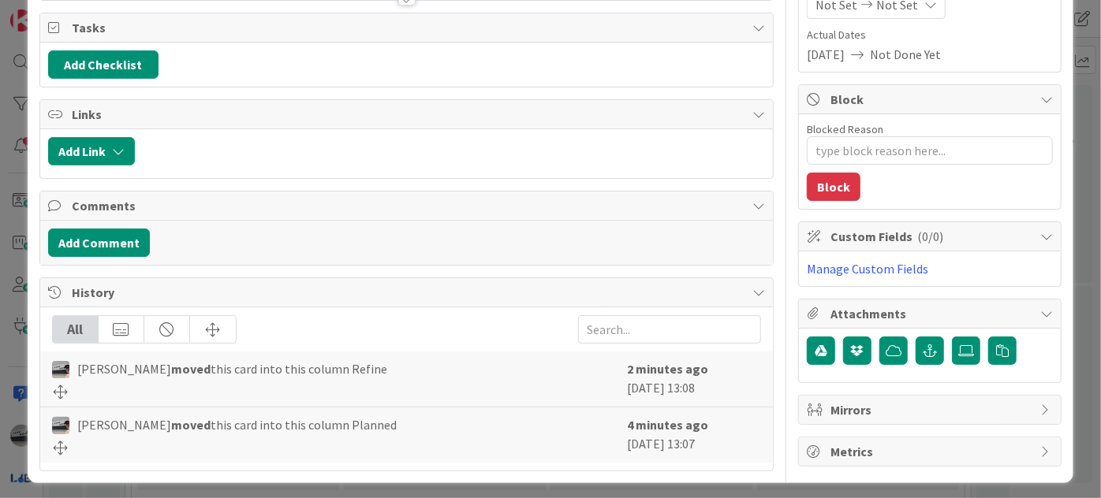
scroll to position [222, 0]
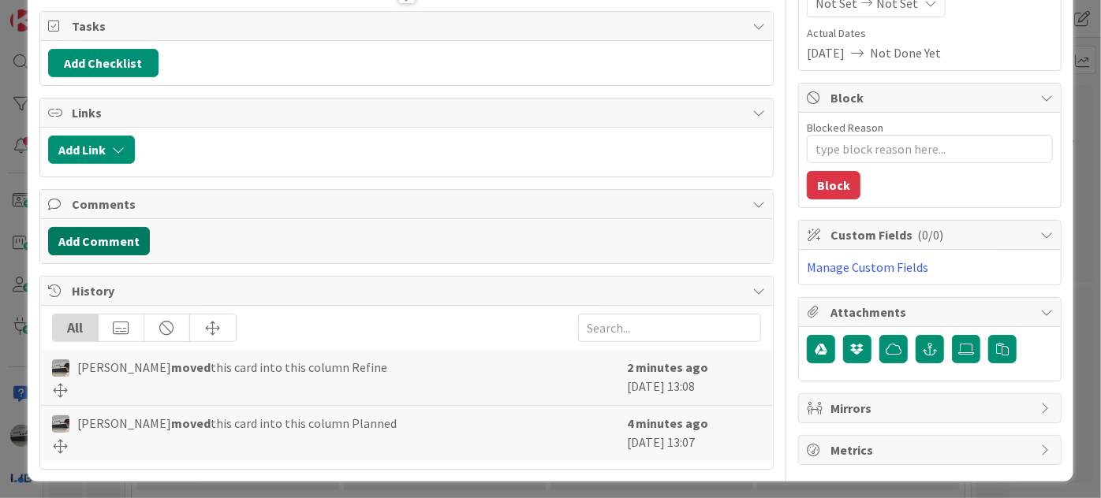
click at [80, 237] on button "Add Comment" at bounding box center [99, 241] width 102 height 28
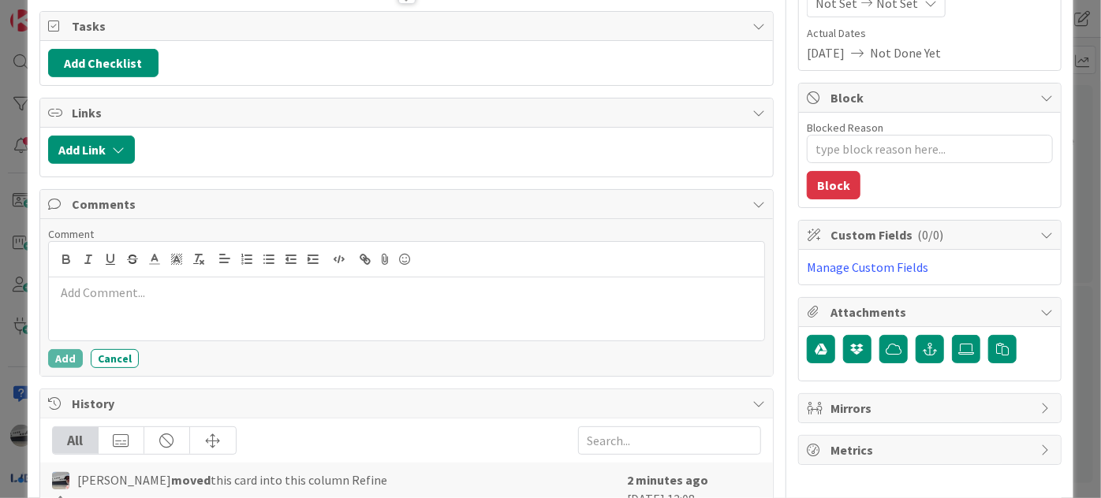
click at [163, 292] on p at bounding box center [406, 293] width 703 height 18
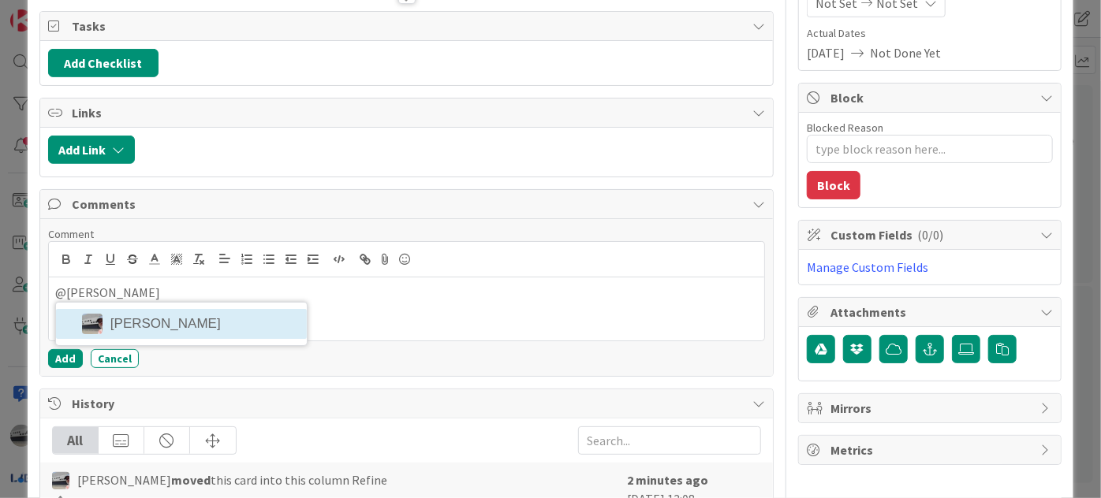
click at [214, 321] on li "[PERSON_NAME]" at bounding box center [181, 324] width 251 height 30
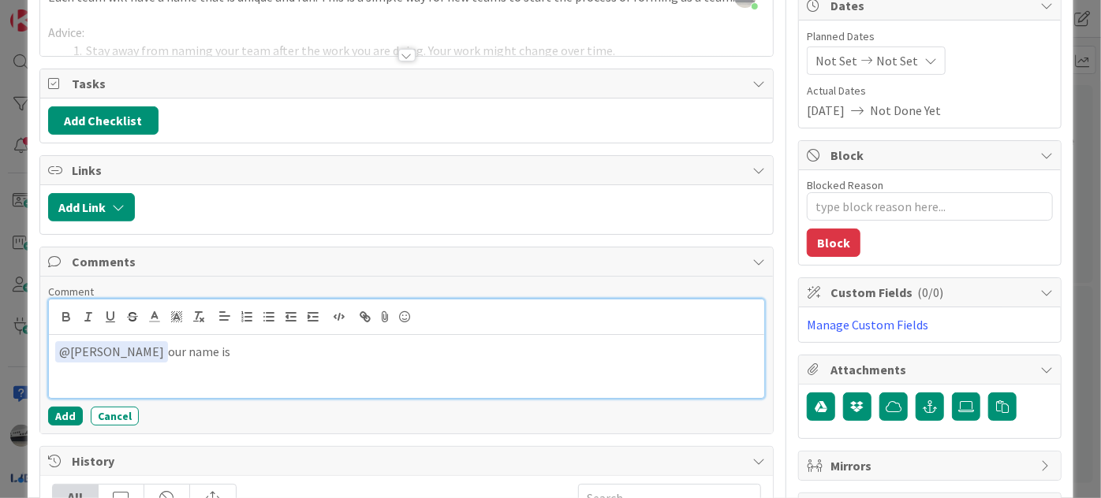
scroll to position [0, 0]
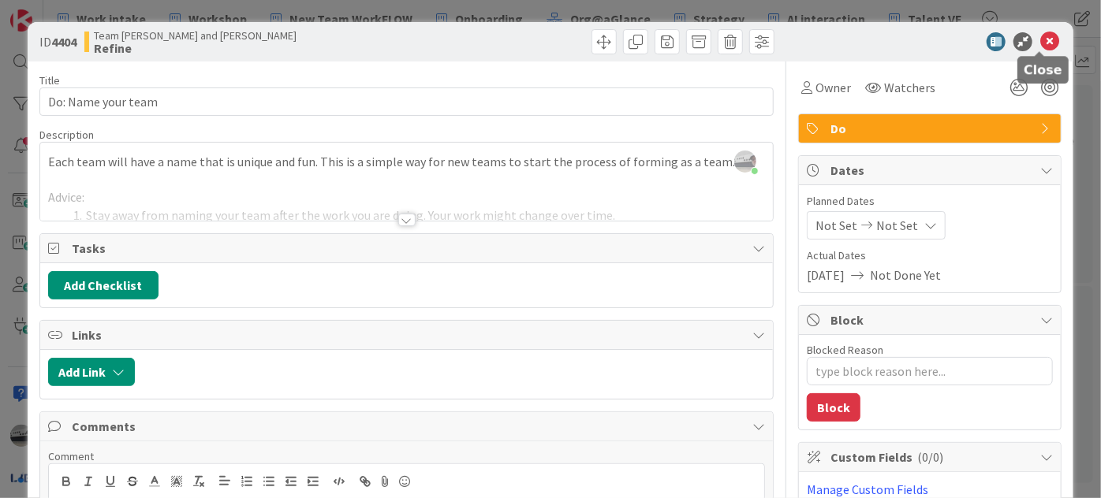
click at [1040, 39] on icon at bounding box center [1049, 41] width 19 height 19
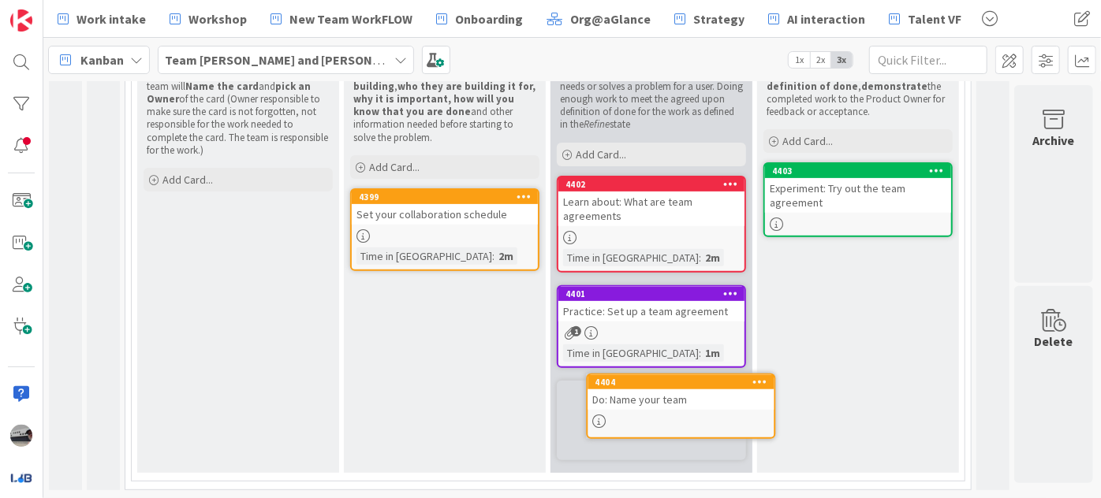
scroll to position [240, 0]
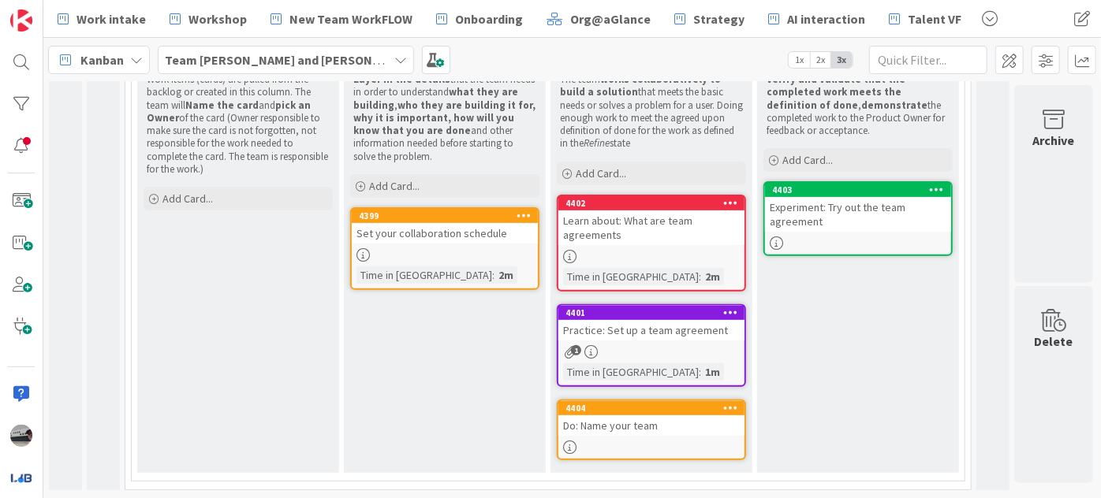
click at [431, 233] on div "Set your collaboration schedule" at bounding box center [445, 233] width 186 height 21
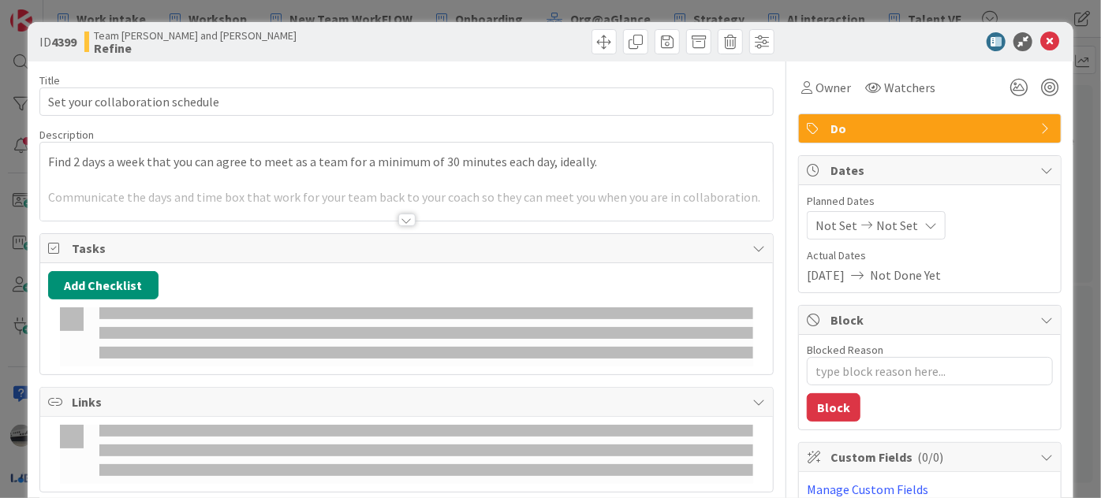
type textarea "x"
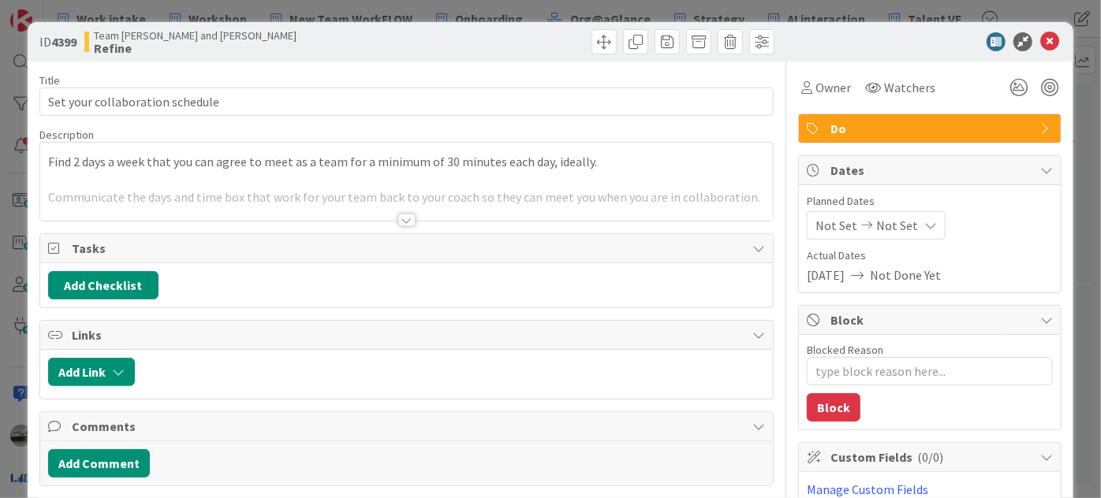
click at [398, 218] on div at bounding box center [406, 220] width 17 height 13
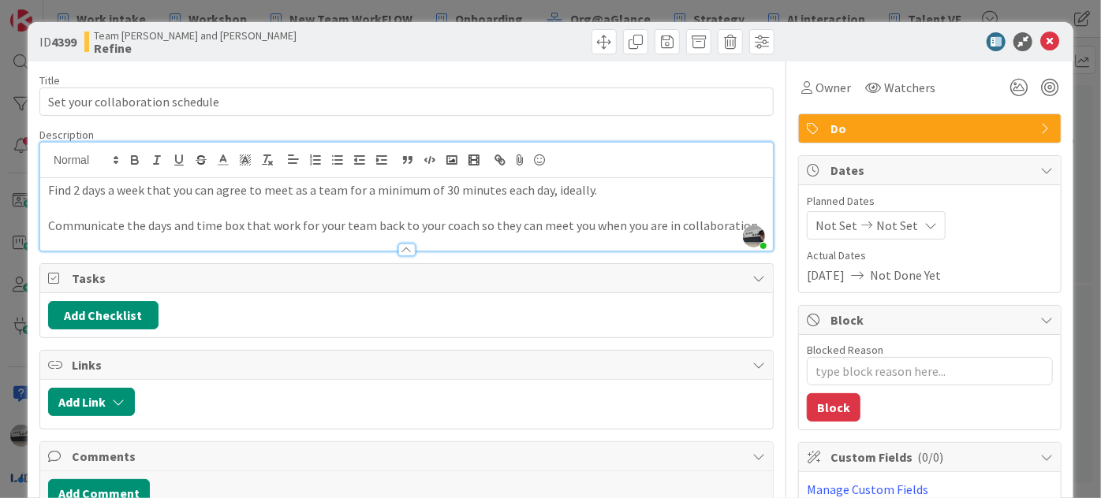
click at [749, 208] on p at bounding box center [406, 208] width 717 height 18
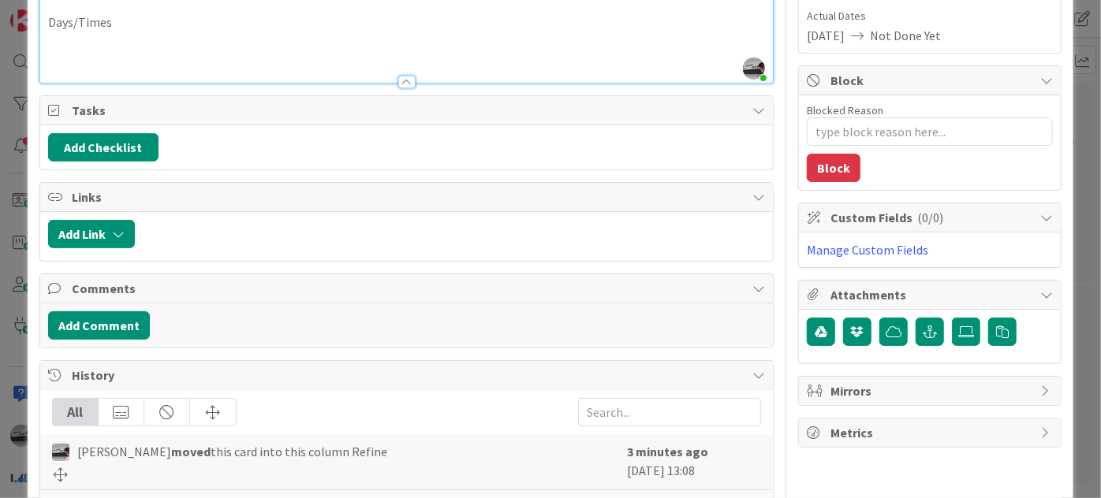
scroll to position [286, 0]
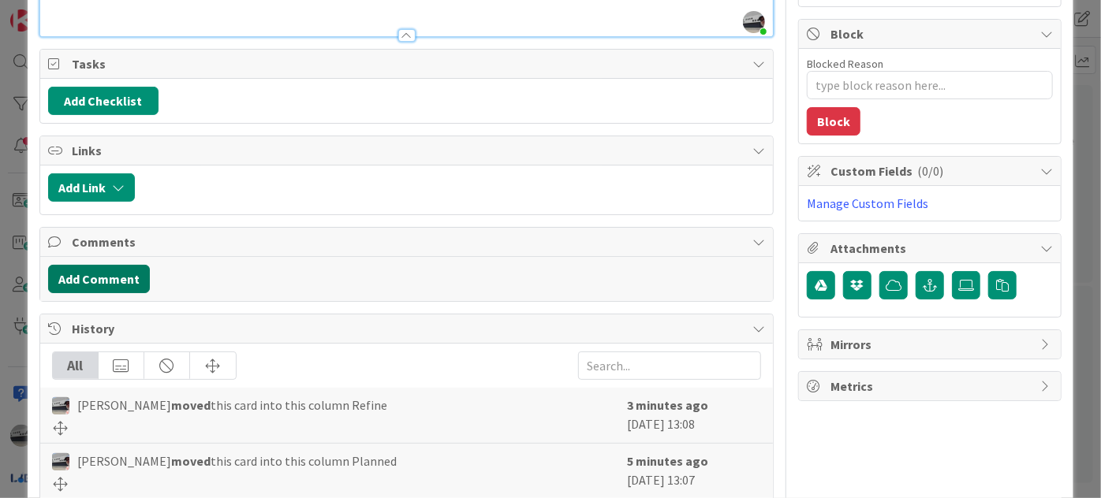
click at [115, 281] on button "Add Comment" at bounding box center [99, 279] width 102 height 28
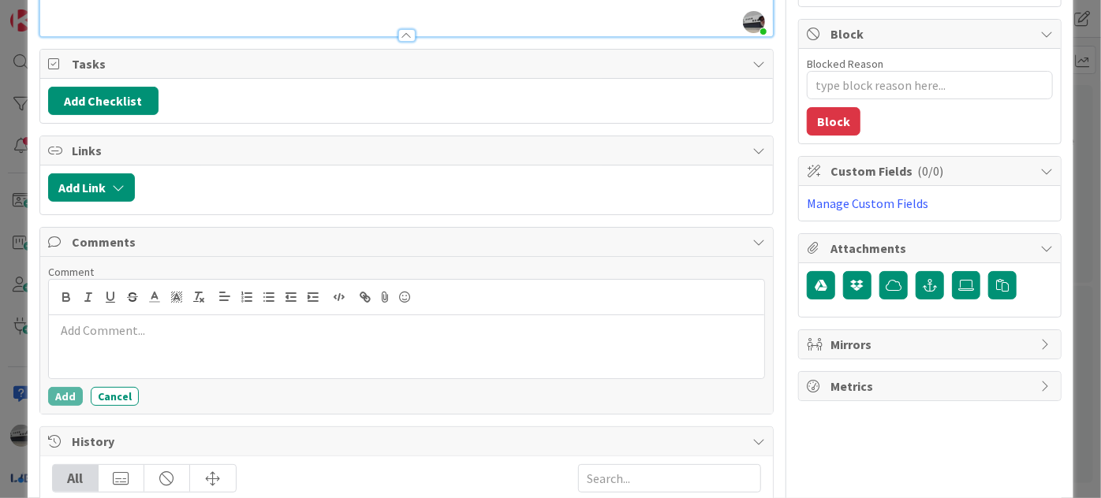
click at [157, 337] on div at bounding box center [406, 346] width 715 height 63
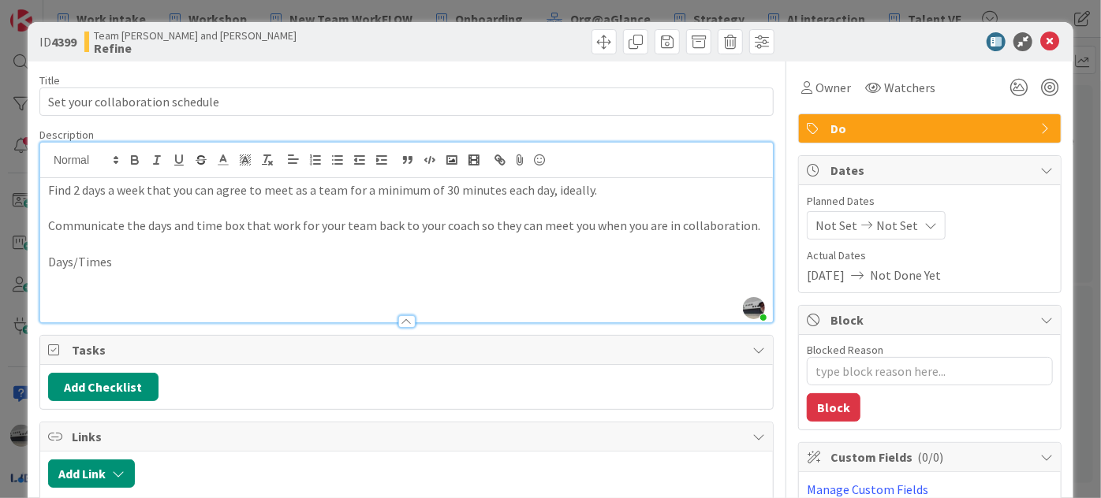
click at [76, 289] on p at bounding box center [406, 298] width 717 height 18
click at [1040, 41] on icon at bounding box center [1049, 41] width 19 height 19
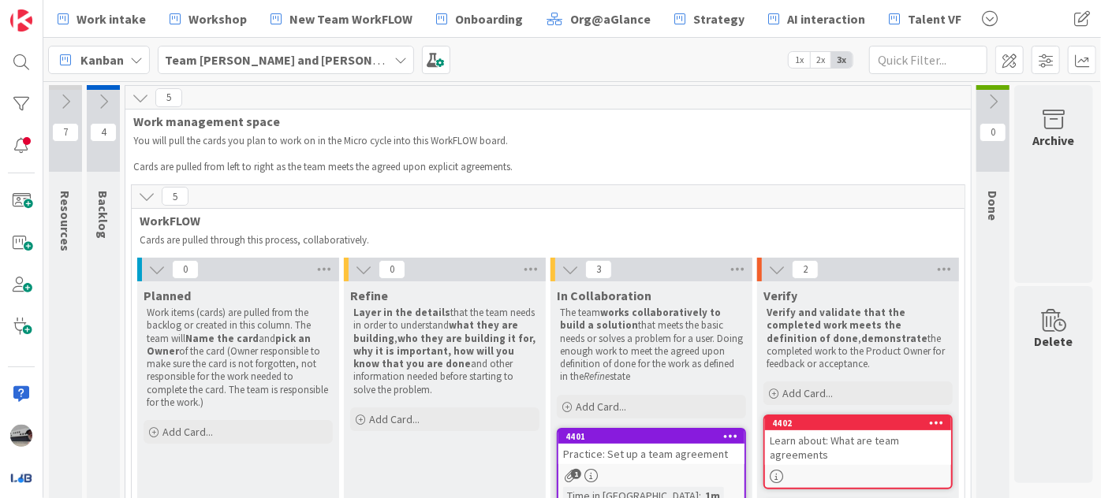
click at [994, 100] on icon at bounding box center [992, 101] width 17 height 17
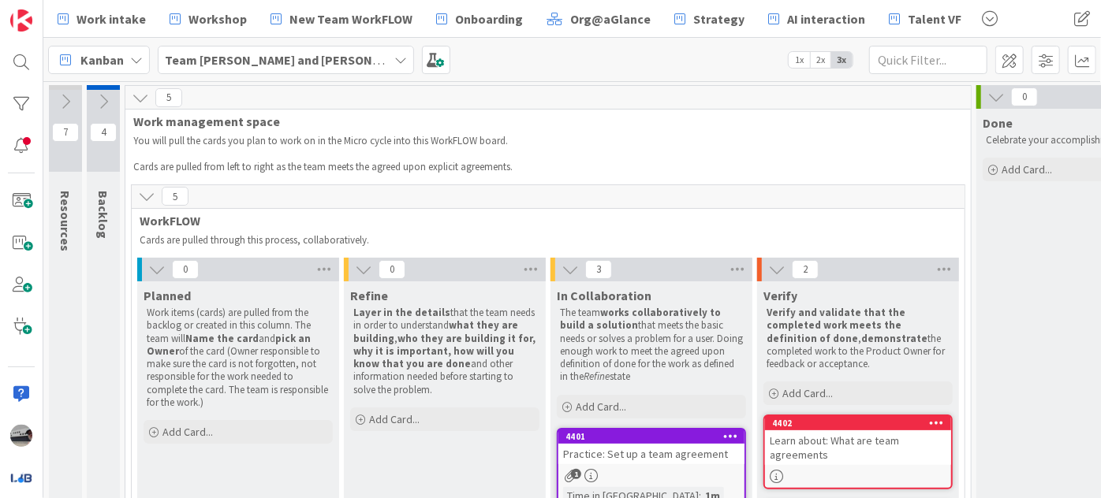
click at [815, 434] on div "Learn about: What are team agreements" at bounding box center [858, 448] width 186 height 35
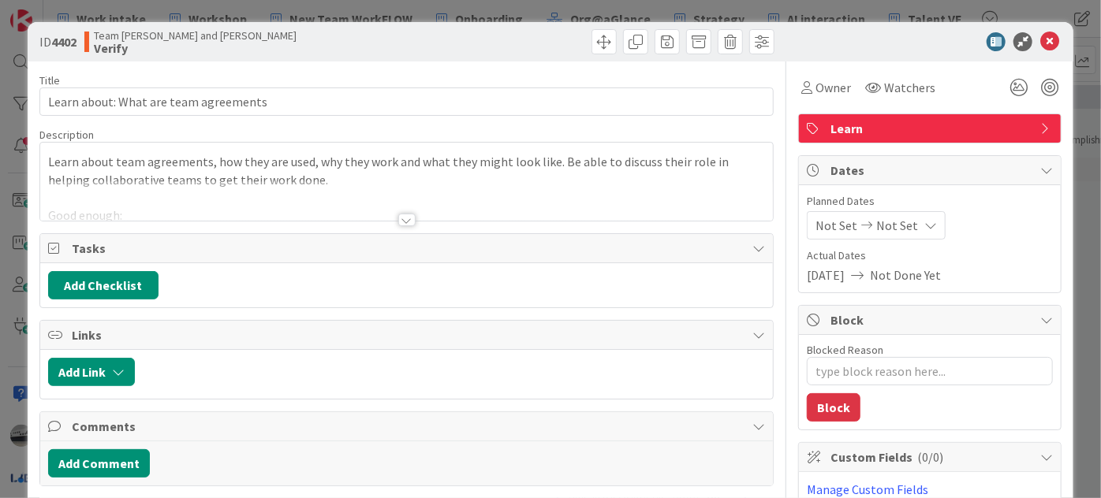
click at [398, 216] on div at bounding box center [406, 220] width 17 height 13
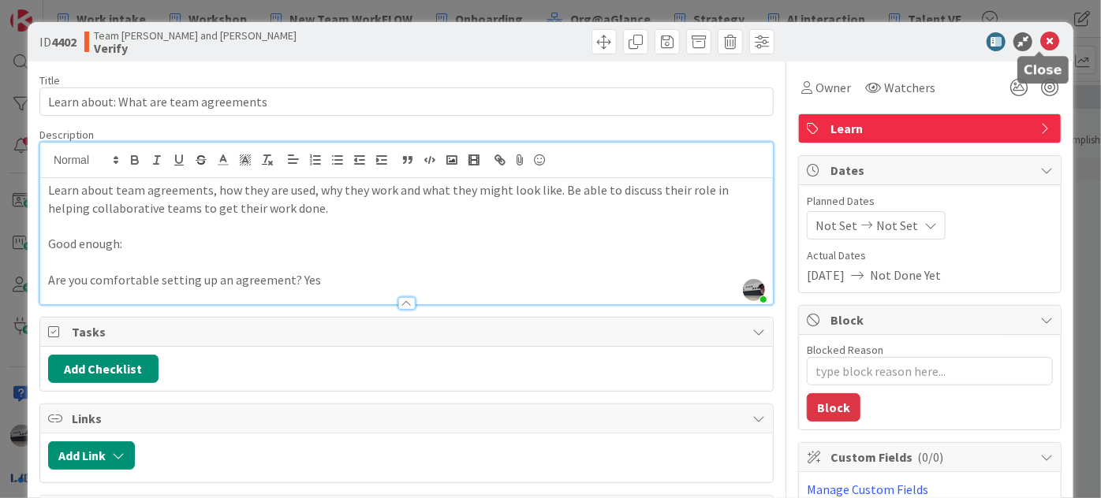
click at [1040, 37] on icon at bounding box center [1049, 41] width 19 height 19
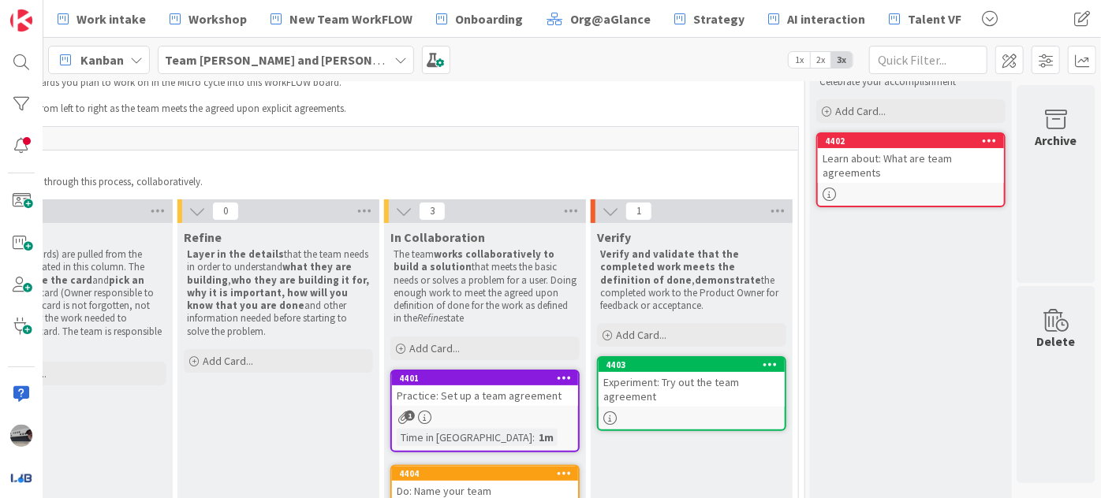
scroll to position [143, 176]
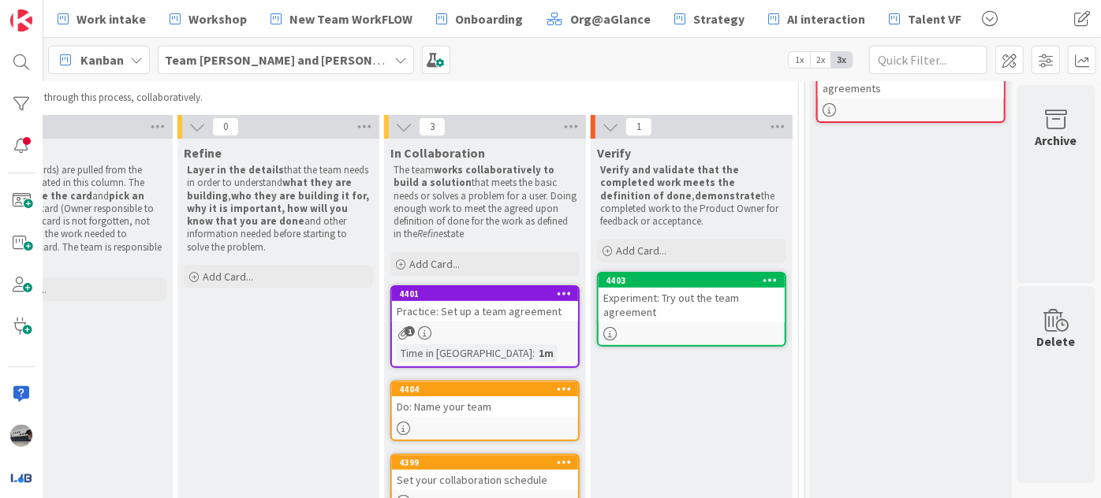
click at [479, 312] on div "Practice: Set up a team agreement" at bounding box center [485, 311] width 186 height 21
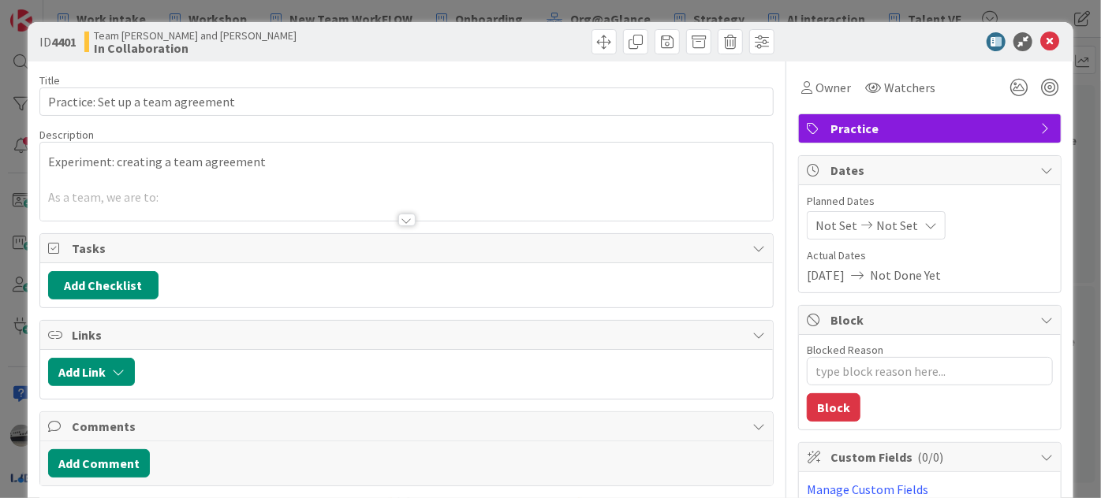
click at [399, 224] on div at bounding box center [406, 220] width 17 height 13
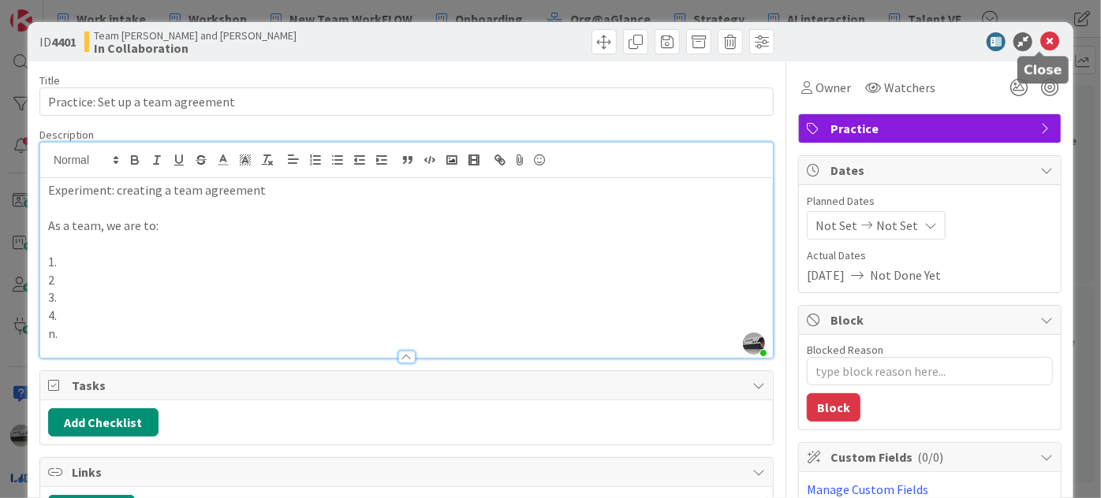
click at [1040, 50] on icon at bounding box center [1049, 41] width 19 height 19
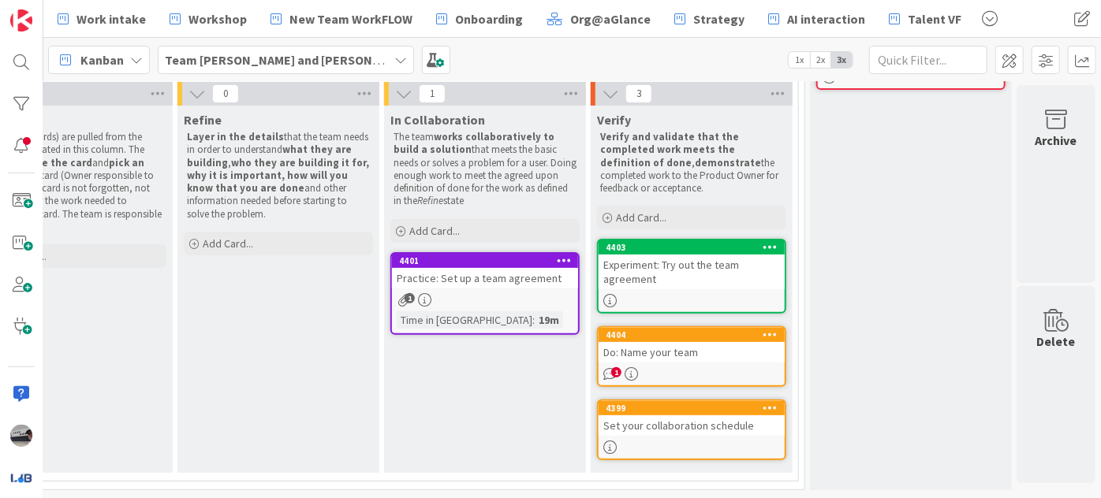
scroll to position [183, 176]
click at [688, 347] on div "Do: Name your team" at bounding box center [691, 352] width 186 height 21
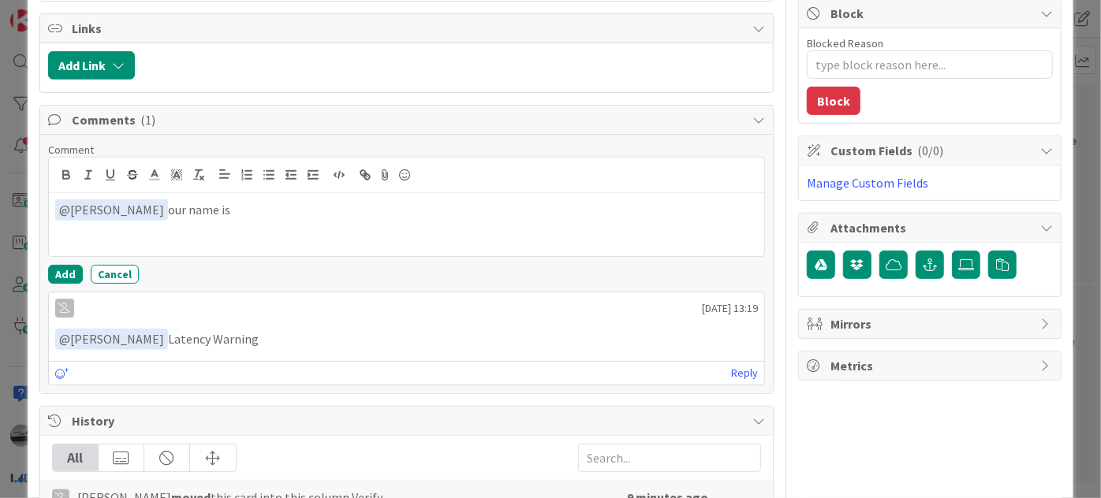
scroll to position [308, 0]
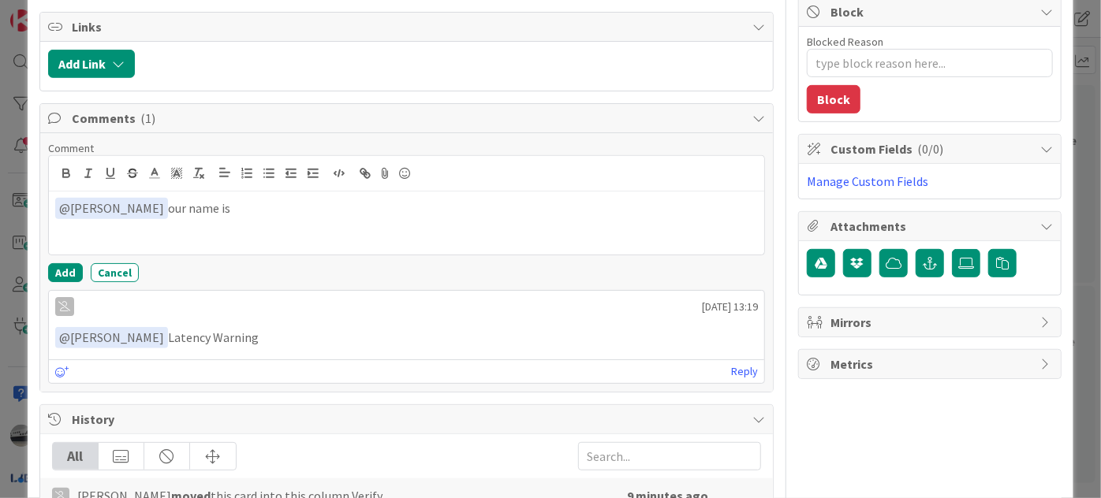
drag, startPoint x: 240, startPoint y: 330, endPoint x: 154, endPoint y: 335, distance: 86.9
click at [154, 335] on p "﻿ @ [PERSON_NAME] ﻿ Latency Warning" at bounding box center [406, 337] width 703 height 21
copy p "Latency Warning"
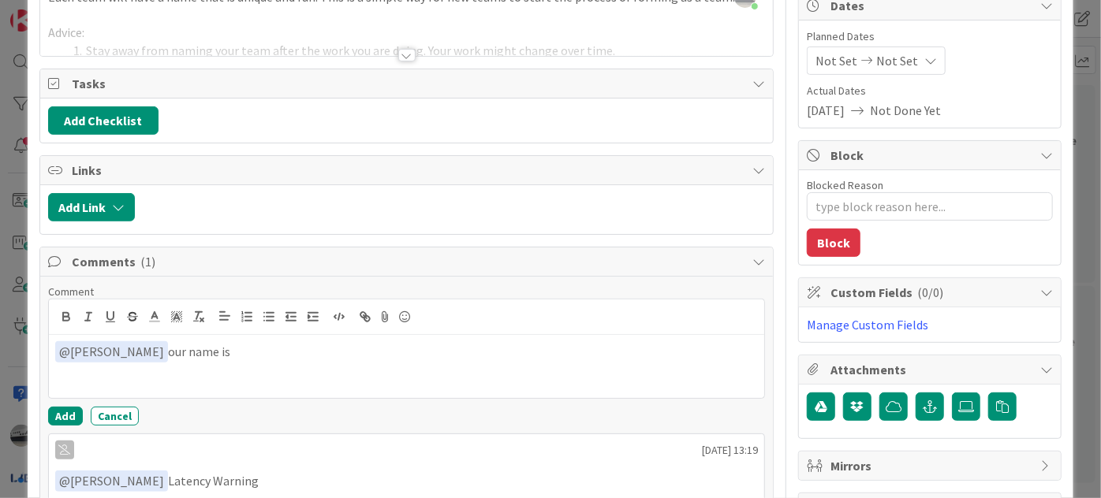
type textarea "x"
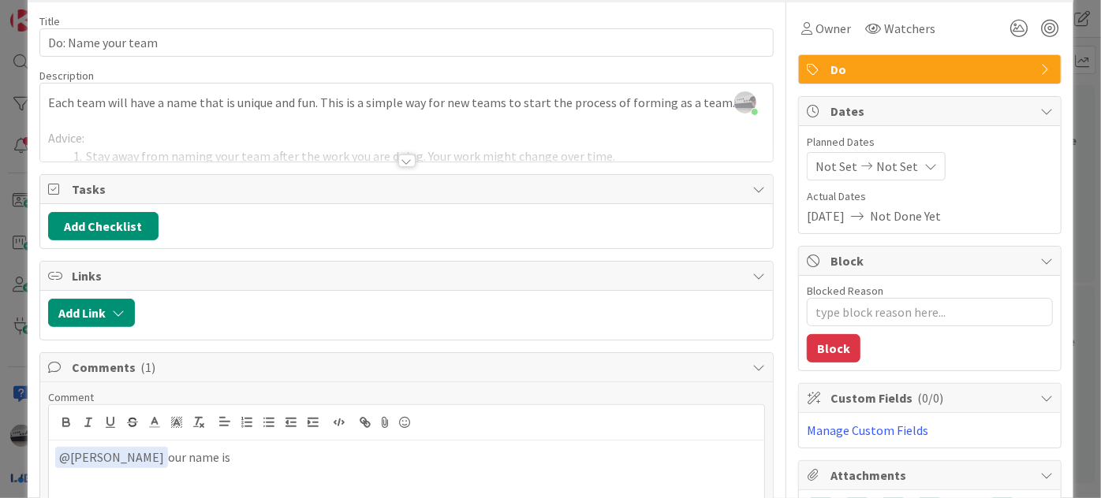
scroll to position [0, 0]
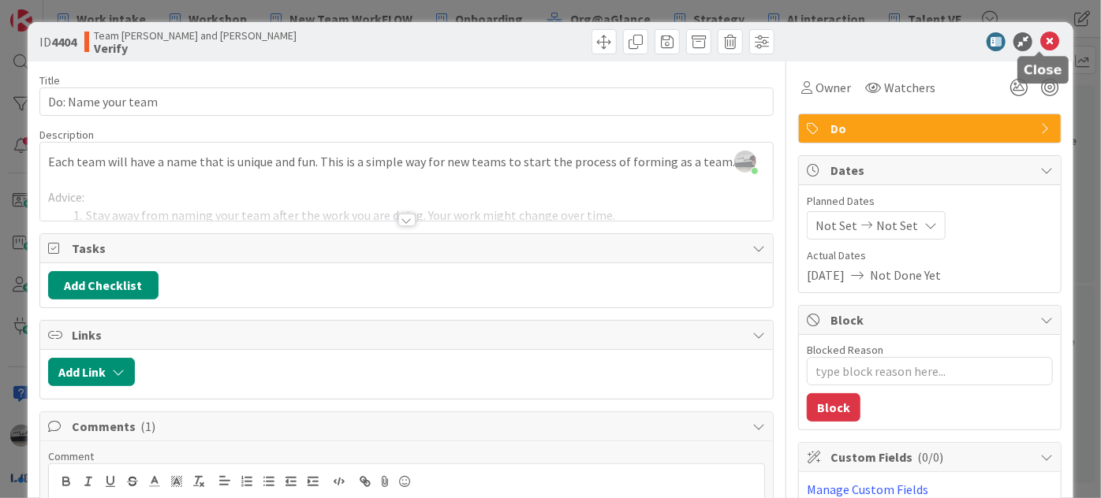
click at [1045, 40] on icon at bounding box center [1049, 41] width 19 height 19
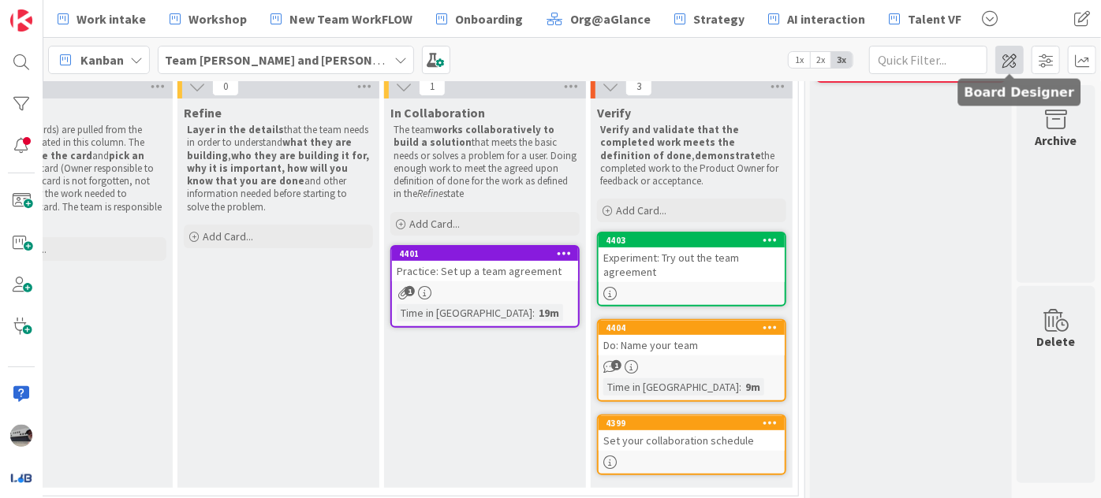
click at [1006, 60] on span at bounding box center [1009, 60] width 28 height 28
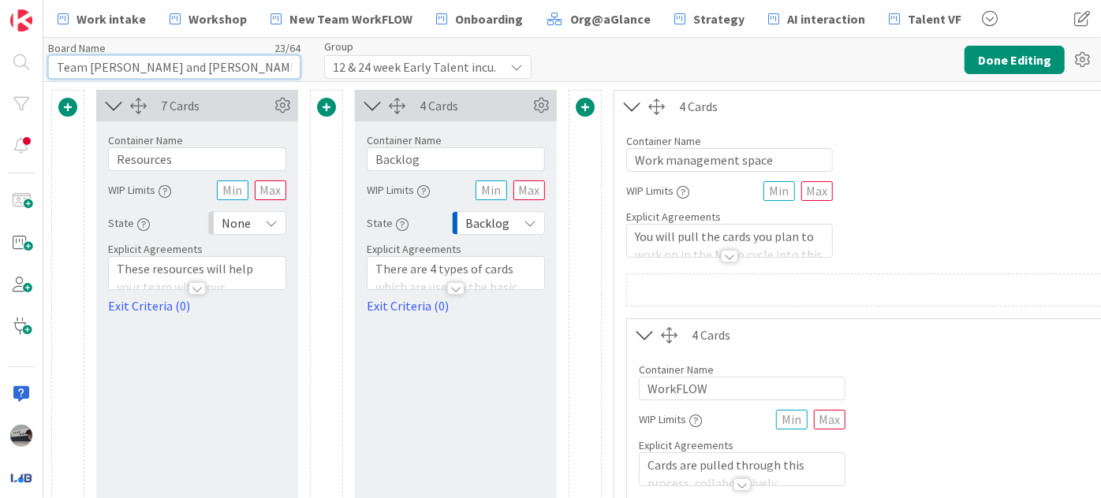
drag, startPoint x: 218, startPoint y: 59, endPoint x: 88, endPoint y: 65, distance: 131.0
click at [88, 65] on input "Team [PERSON_NAME] and [PERSON_NAME]" at bounding box center [174, 67] width 252 height 24
paste input "Latency Warning"
type input "Team Latency Warning"
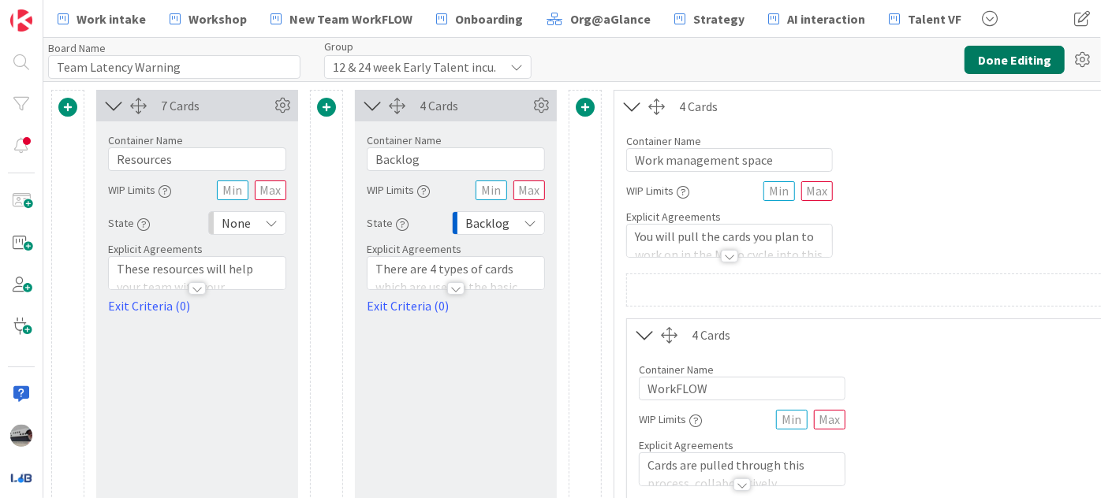
click at [984, 54] on button "Done Editing" at bounding box center [1014, 60] width 100 height 28
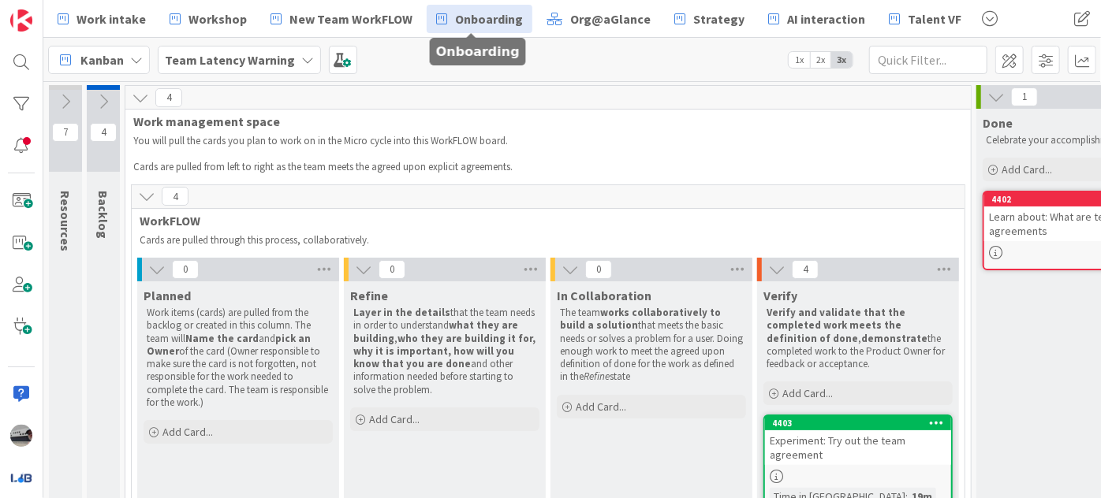
click at [463, 15] on span "Onboarding" at bounding box center [489, 18] width 68 height 19
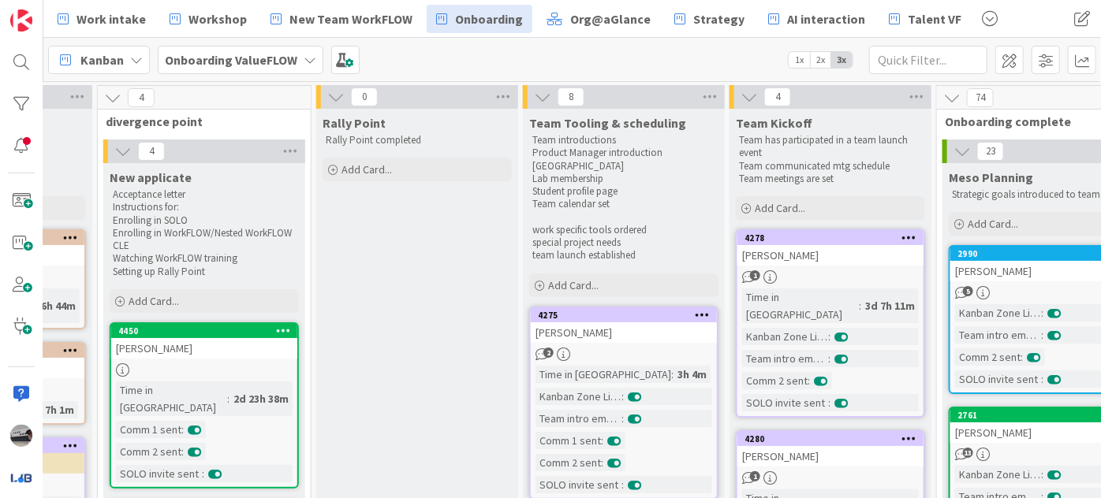
scroll to position [0, 551]
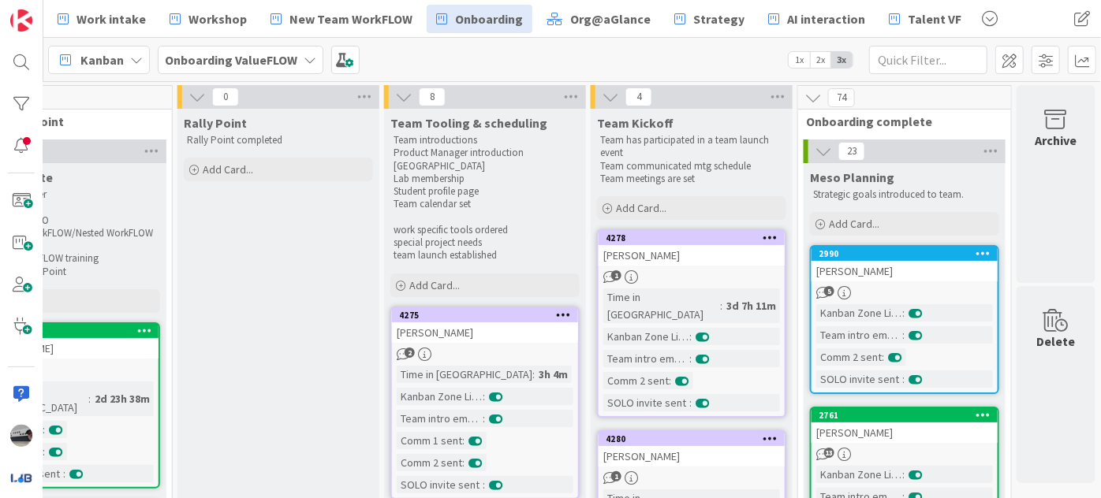
click at [804, 92] on icon at bounding box center [812, 97] width 17 height 17
